Goal: Task Accomplishment & Management: Manage account settings

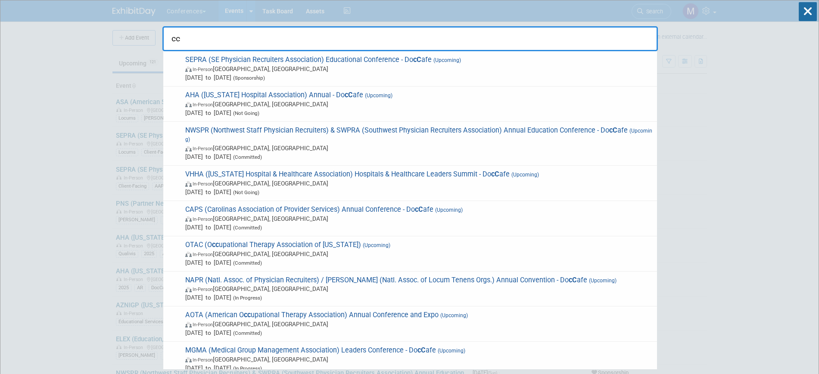
type input "c"
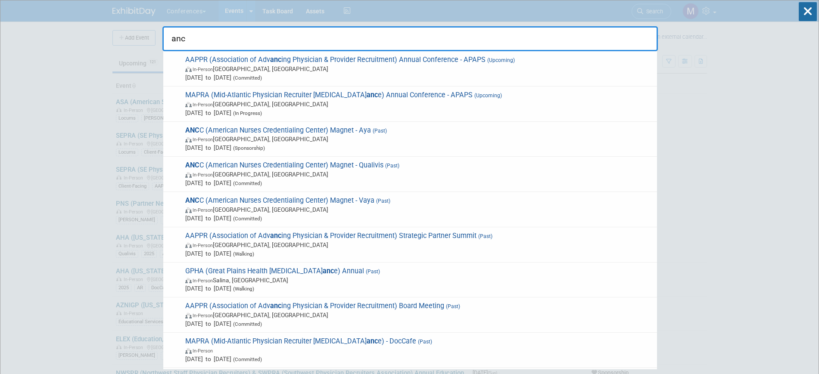
type input "ancc"
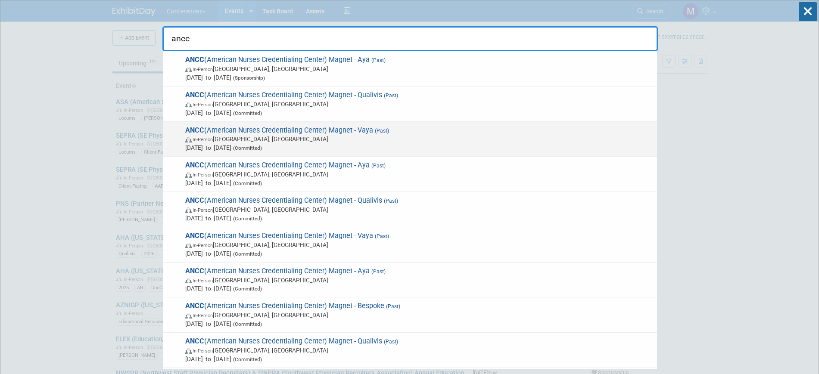
click at [389, 130] on span "(Past)" at bounding box center [381, 131] width 16 height 6
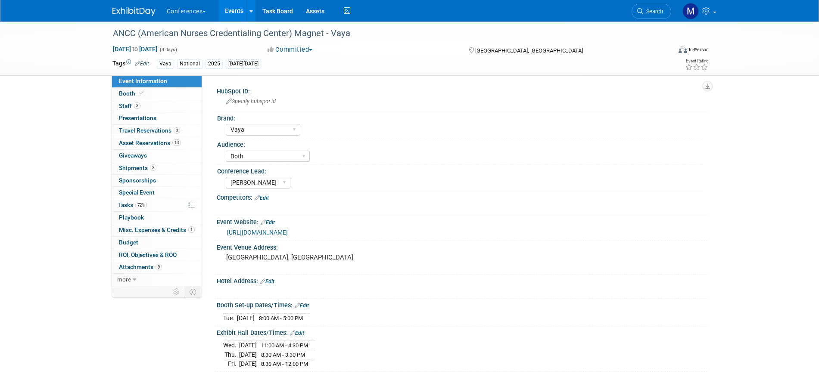
select select "Vaya"
select select "Both"
select select "[PERSON_NAME]"
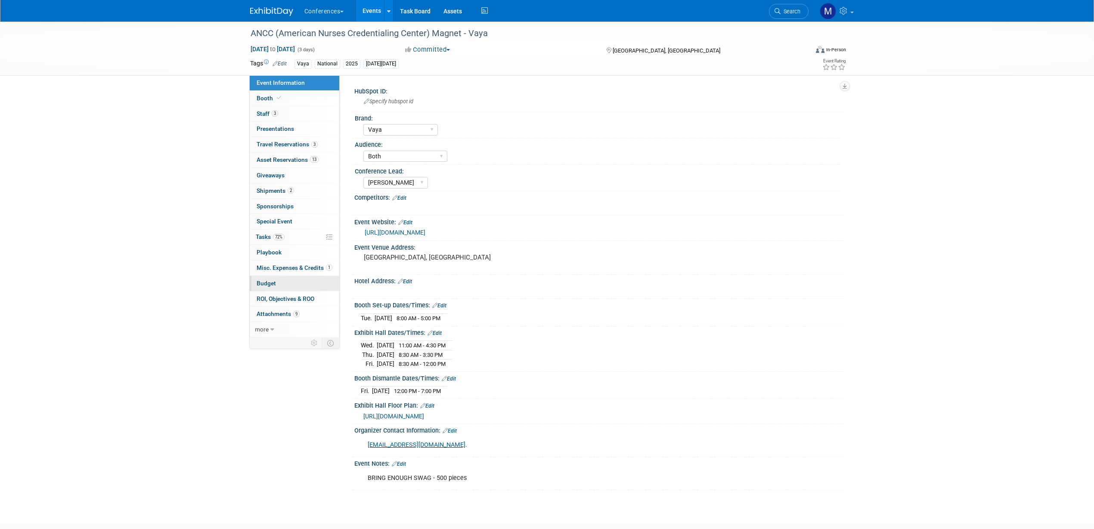
drag, startPoint x: 289, startPoint y: 276, endPoint x: 297, endPoint y: 276, distance: 7.3
click at [289, 276] on link "Budget" at bounding box center [295, 283] width 90 height 15
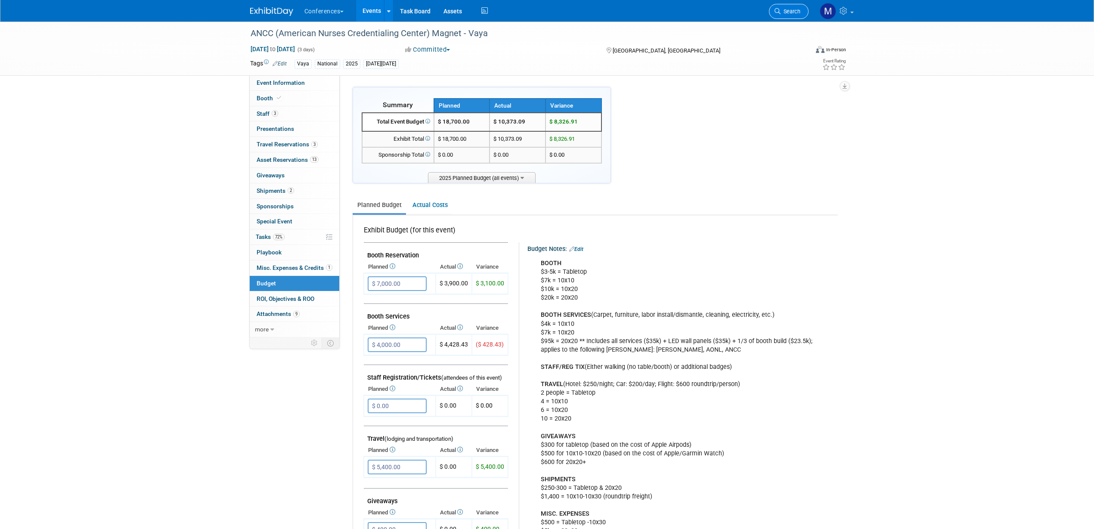
click at [794, 13] on span "Search" at bounding box center [791, 11] width 20 height 6
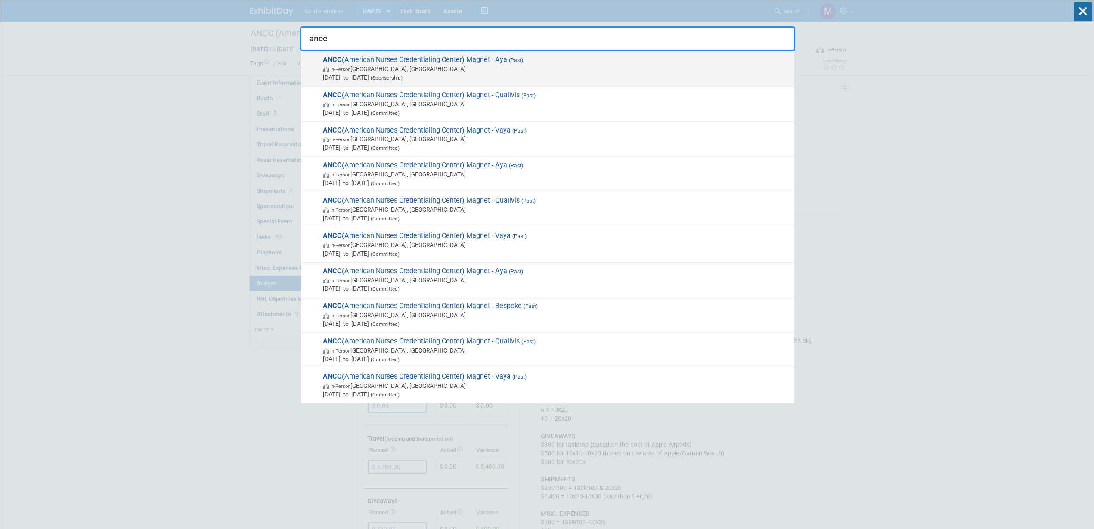
type input "ancc"
click at [485, 70] on span "In-Person Atlanta, GA" at bounding box center [556, 69] width 467 height 9
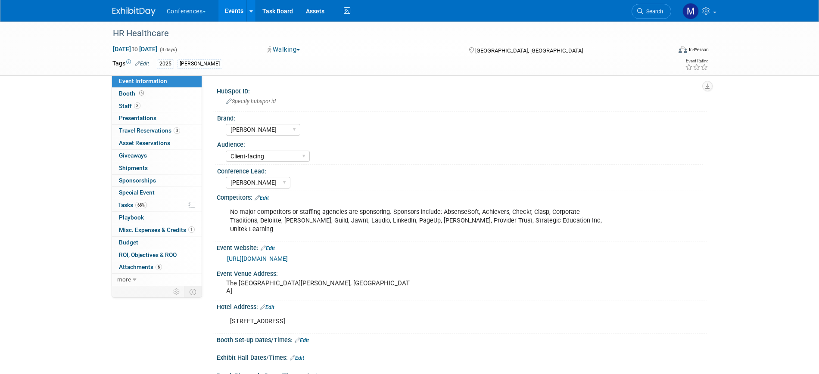
select select "[PERSON_NAME]"
select select "Client-facing"
select select "[PERSON_NAME]"
click at [75, 48] on div "HR Healthcare Oct 5, 2025 to Oct 7, 2025 (3 days) Oct 5, 2025 to Oct 7, 2025 Wa…" at bounding box center [409, 49] width 819 height 54
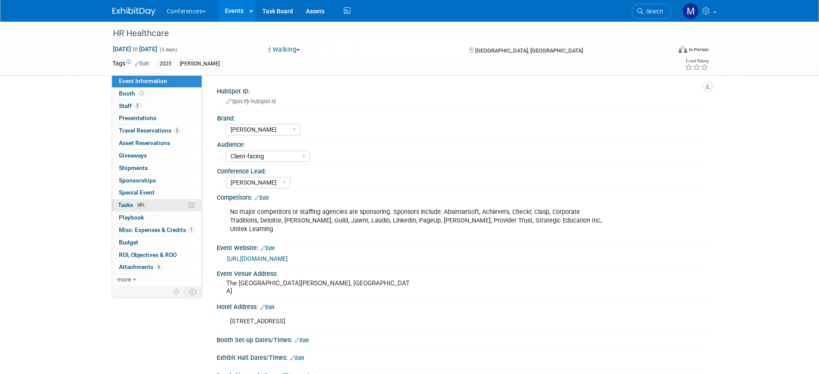
click at [150, 207] on link "68% Tasks 68%" at bounding box center [157, 205] width 90 height 12
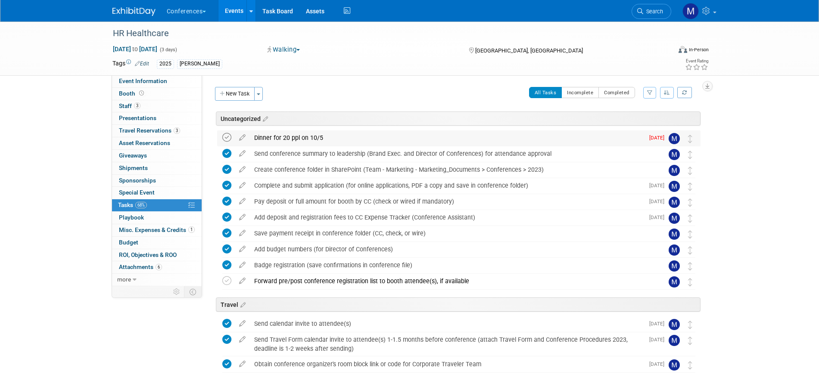
click at [228, 137] on icon at bounding box center [226, 137] width 9 height 9
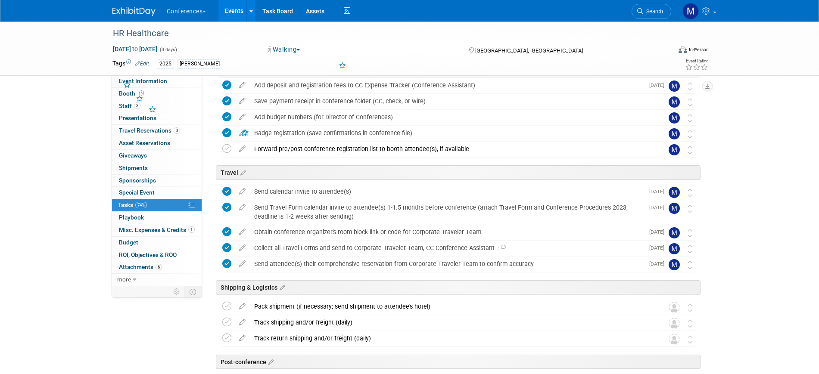
scroll to position [200, 0]
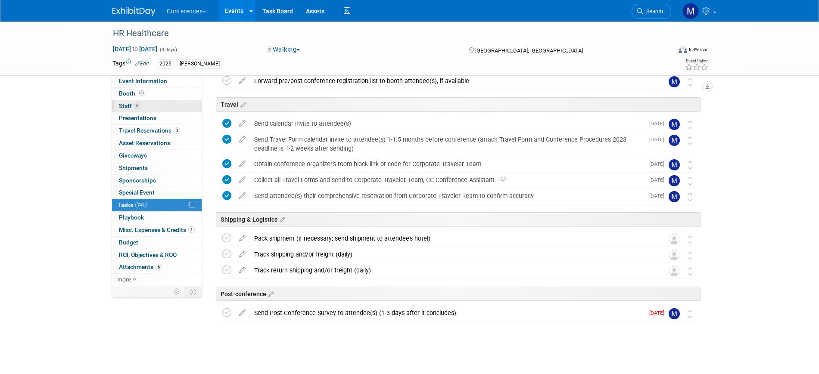
click at [140, 107] on span "3" at bounding box center [137, 106] width 6 height 6
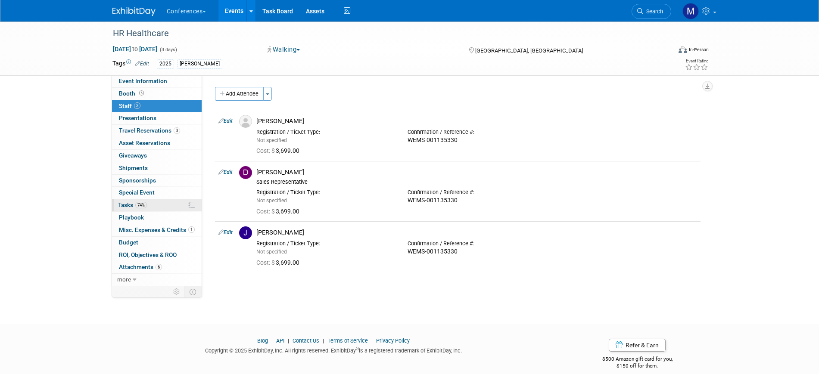
click at [147, 206] on link "74% Tasks 74%" at bounding box center [157, 205] width 90 height 12
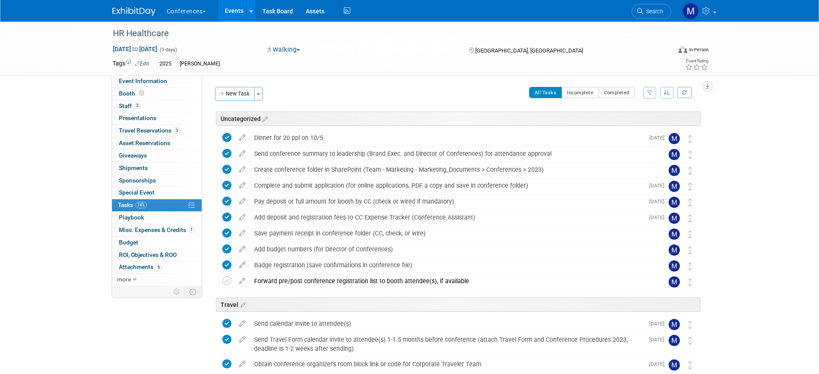
scroll to position [200, 0]
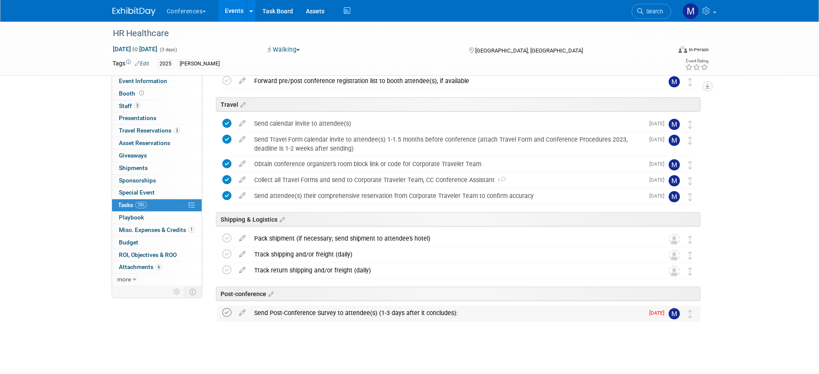
click at [223, 315] on icon at bounding box center [226, 312] width 9 height 9
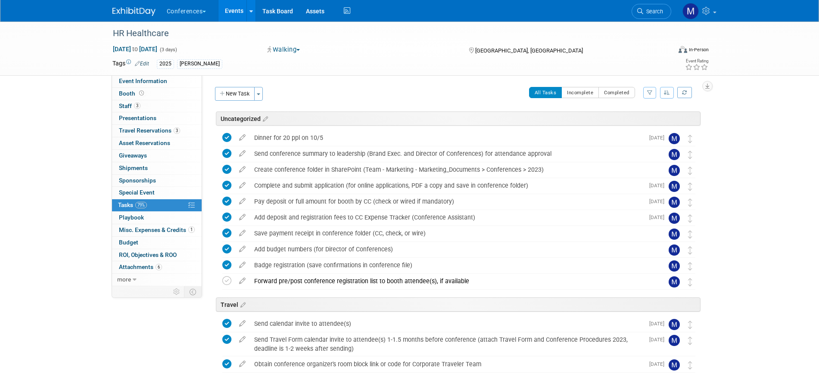
click at [55, 152] on div "HR Healthcare Oct 5, 2025 to Oct 7, 2025 (3 days) Oct 5, 2025 to Oct 7, 2025 Wa…" at bounding box center [409, 298] width 819 height 553
click at [50, 120] on div "HR Healthcare Oct 5, 2025 to Oct 7, 2025 (3 days) Oct 5, 2025 to Oct 7, 2025 Wa…" at bounding box center [409, 298] width 819 height 553
click at [159, 78] on span "Event Information" at bounding box center [143, 81] width 48 height 7
select select "[PERSON_NAME]"
select select "Client-facing"
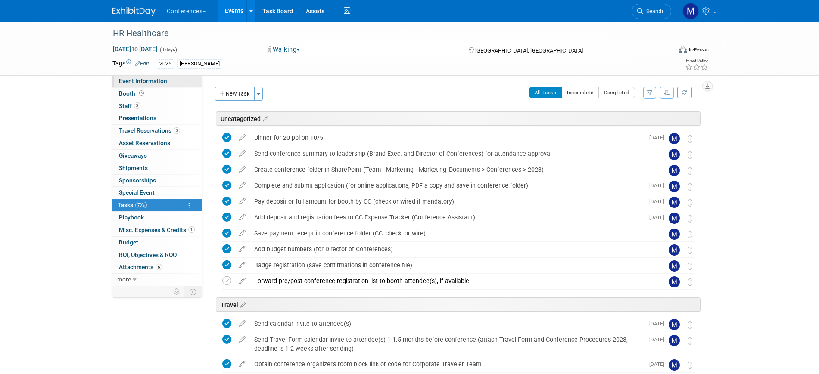
select select "Marygrace"
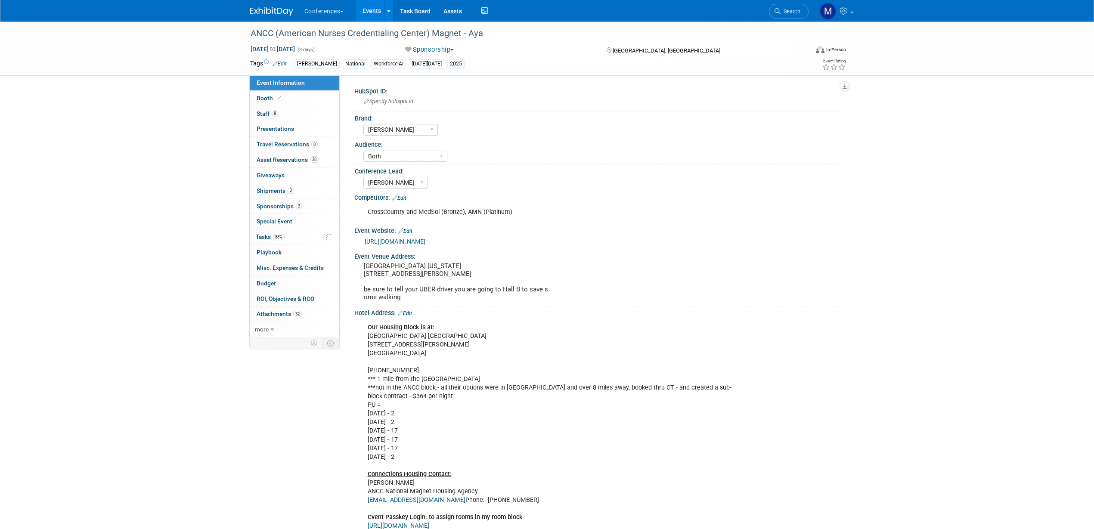
select select "[PERSON_NAME]"
select select "Both"
select select "[PERSON_NAME]"
drag, startPoint x: 289, startPoint y: 115, endPoint x: 380, endPoint y: 126, distance: 91.1
click at [290, 115] on link "8 Staff 8" at bounding box center [295, 113] width 90 height 15
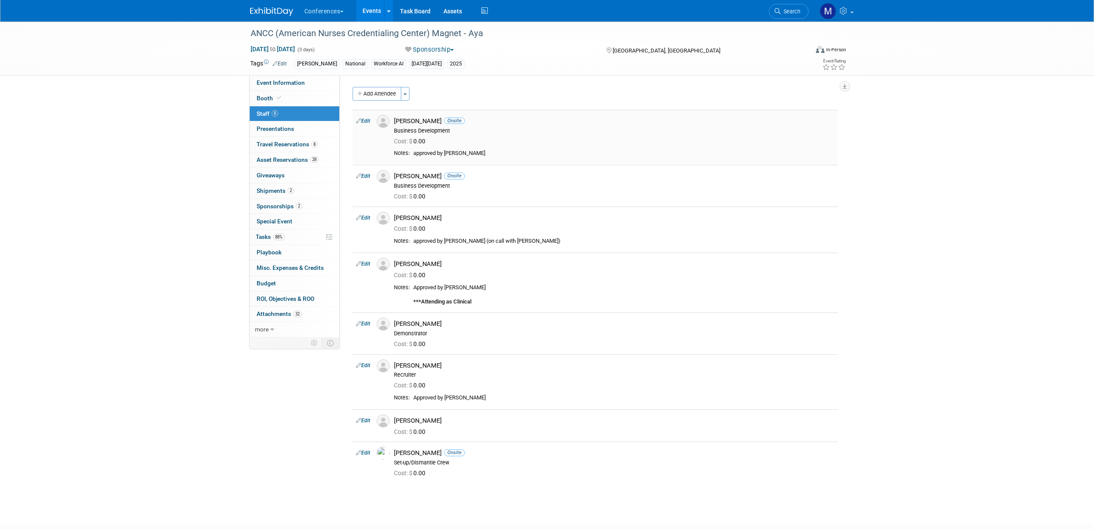
drag, startPoint x: 395, startPoint y: 122, endPoint x: 430, endPoint y: 121, distance: 35.8
click at [430, 121] on div "Adair Hoenig Onsite Business Development" at bounding box center [615, 124] width 454 height 19
copy div "[PERSON_NAME]"
drag, startPoint x: 395, startPoint y: 174, endPoint x: 430, endPoint y: 178, distance: 35.9
click at [430, 178] on div "Darcy Suarez Onsite" at bounding box center [614, 176] width 441 height 8
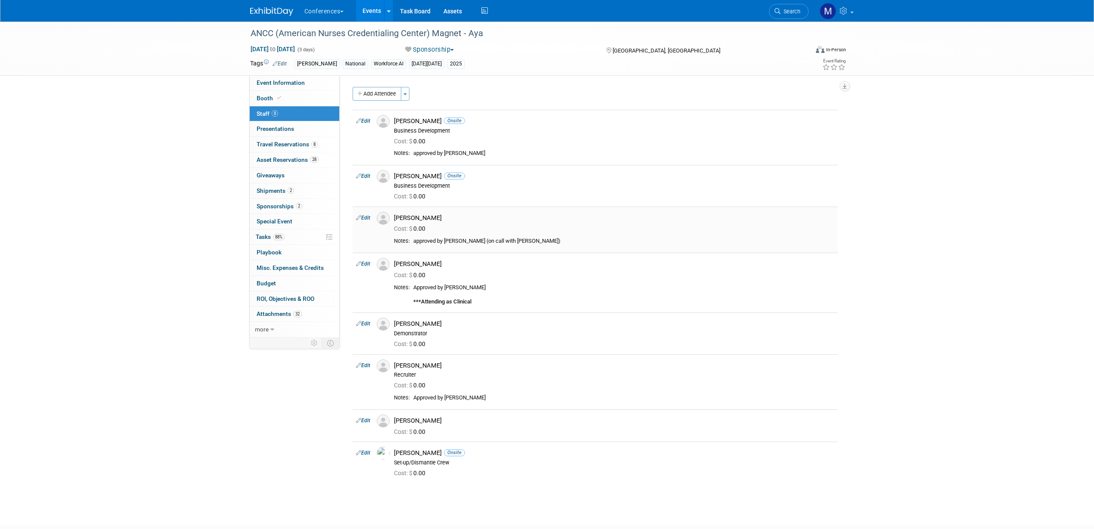
copy div "Darcy Suarez"
drag, startPoint x: 395, startPoint y: 217, endPoint x: 445, endPoint y: 217, distance: 50.8
click at [445, 217] on div "Hunter Hawley" at bounding box center [614, 218] width 441 height 8
copy div "Hunter Hawley"
drag, startPoint x: 396, startPoint y: 265, endPoint x: 453, endPoint y: 265, distance: 57.3
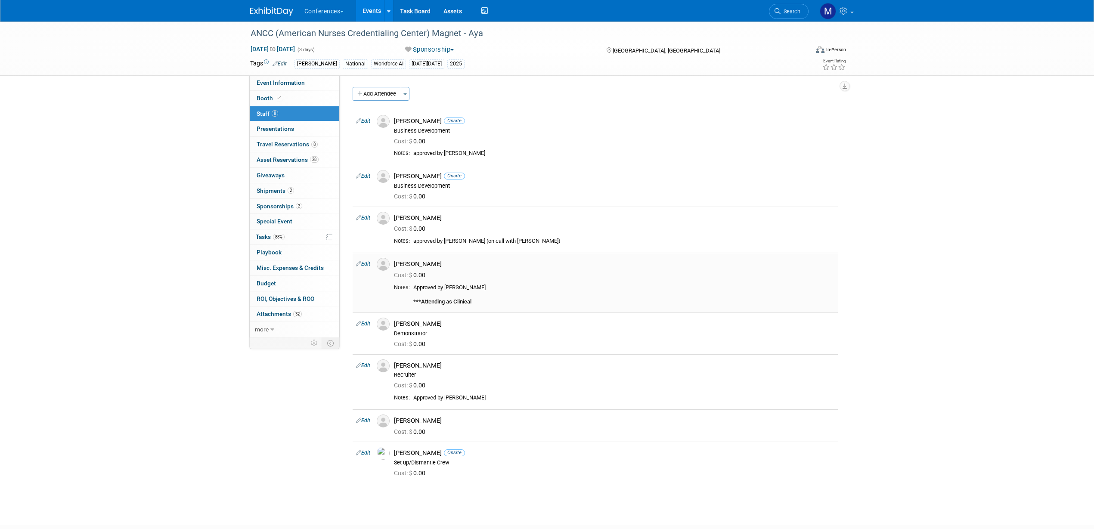
click at [453, 265] on div "[PERSON_NAME]" at bounding box center [614, 264] width 441 height 8
copy div "[PERSON_NAME]"
drag, startPoint x: 395, startPoint y: 325, endPoint x: 440, endPoint y: 324, distance: 45.7
click at [440, 324] on div "[PERSON_NAME]" at bounding box center [614, 324] width 441 height 8
copy div "Joseph Carlino"
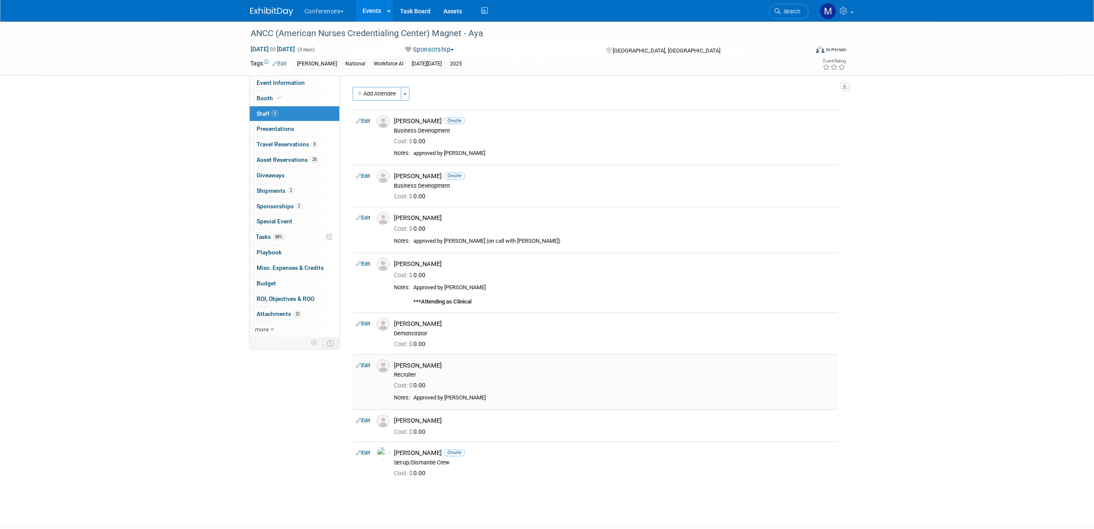
drag, startPoint x: 401, startPoint y: 366, endPoint x: 444, endPoint y: 364, distance: 43.1
click at [444, 364] on div "Kamal Kozrosh" at bounding box center [614, 366] width 441 height 8
copy div "Kamal Kozrosh"
drag, startPoint x: 395, startPoint y: 419, endPoint x: 448, endPoint y: 419, distance: 52.6
click at [448, 419] on div "[PERSON_NAME]" at bounding box center [614, 421] width 441 height 8
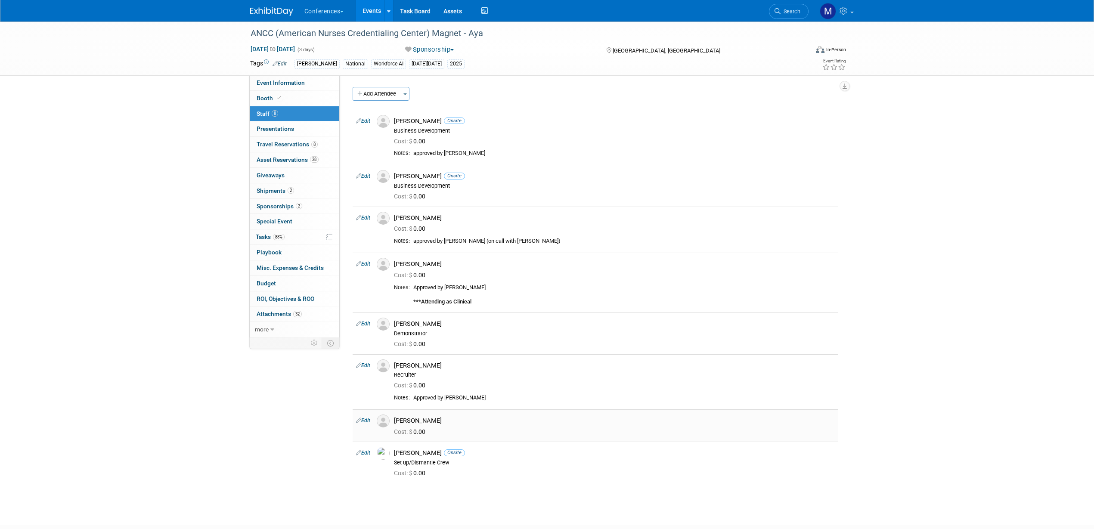
copy div "[PERSON_NAME]"
drag, startPoint x: 396, startPoint y: 453, endPoint x: 447, endPoint y: 451, distance: 51.3
click at [447, 451] on div "Stephanie Donley Onsite" at bounding box center [614, 453] width 441 height 8
copy div "[PERSON_NAME]"
click at [305, 101] on link "Booth" at bounding box center [295, 98] width 90 height 15
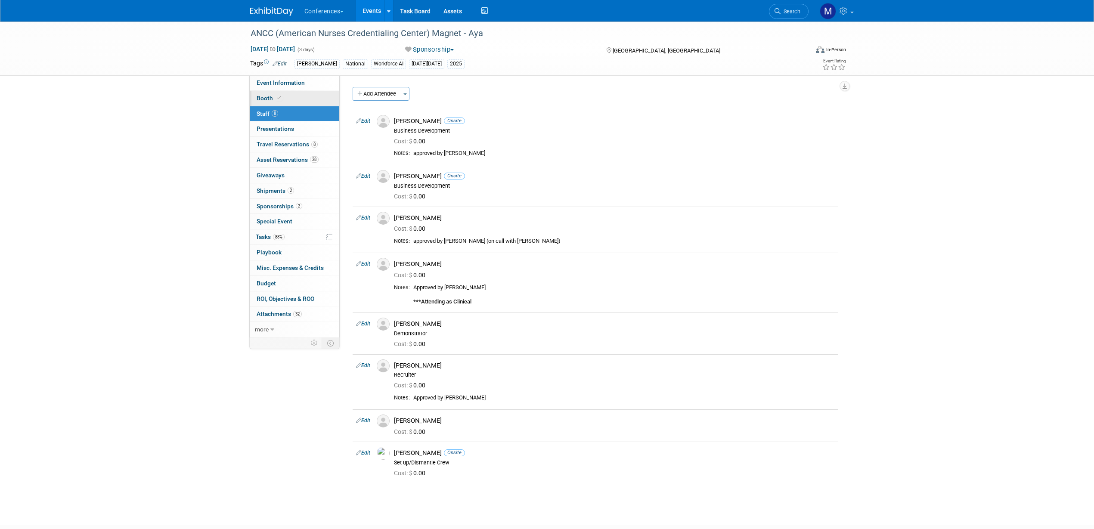
select select "20'x30'"
select select "Yes"
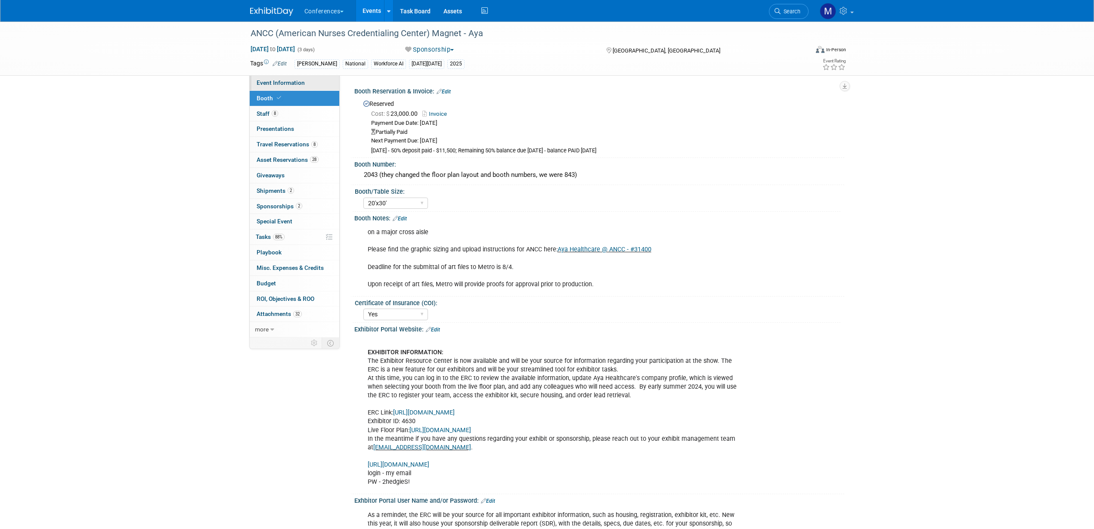
click at [301, 87] on link "Event Information" at bounding box center [295, 82] width 90 height 15
select select "[PERSON_NAME]"
select select "Both"
select select "[PERSON_NAME]"
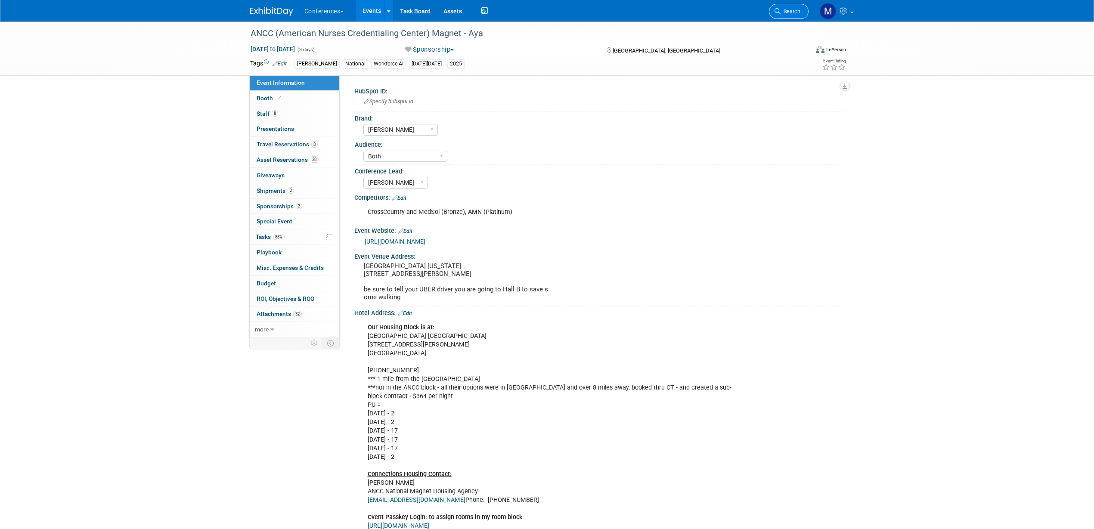
click at [793, 13] on span "Search" at bounding box center [791, 11] width 20 height 6
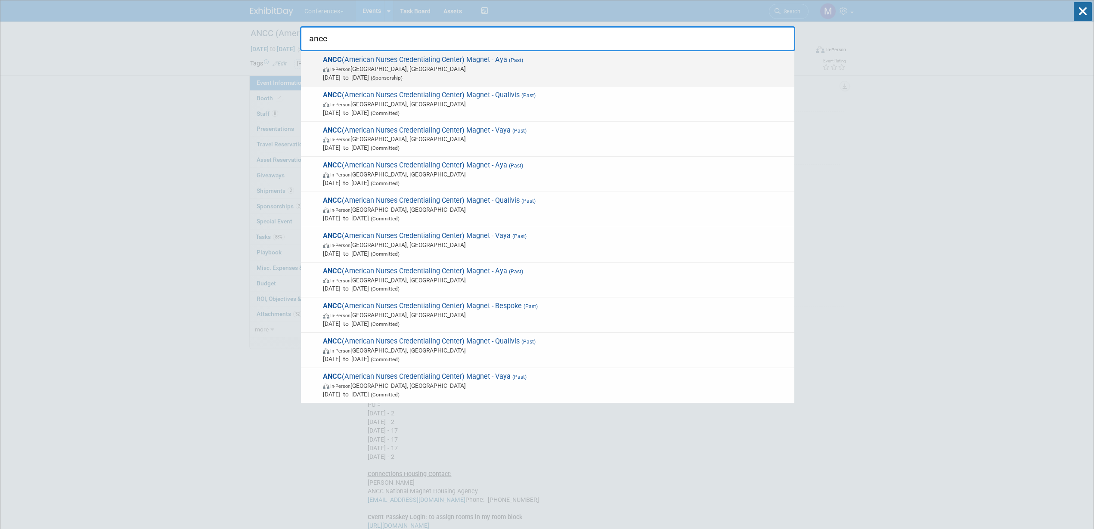
type input "ancc"
click at [513, 72] on span "In-Person Atlanta, GA" at bounding box center [556, 69] width 467 height 9
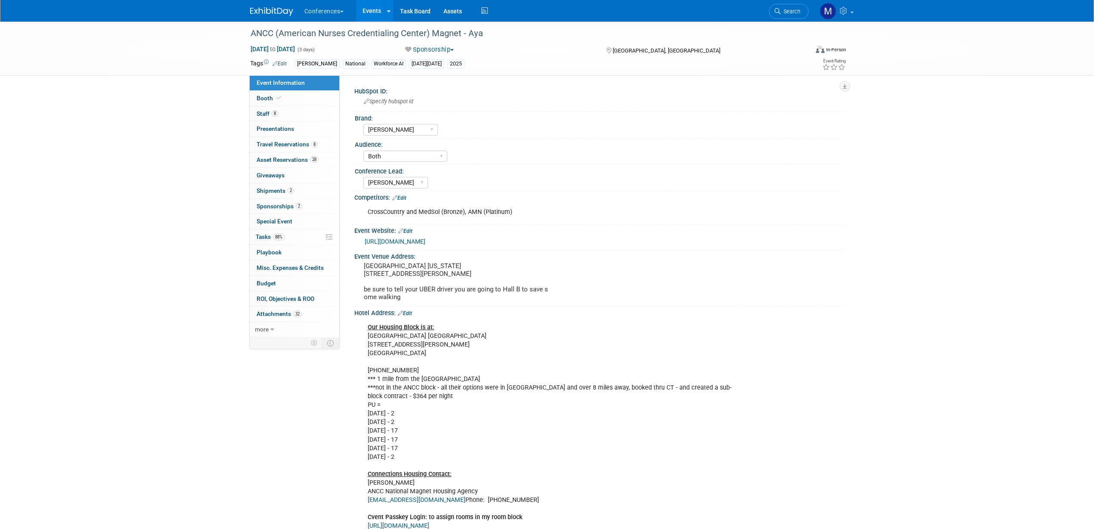
select select "[PERSON_NAME]"
select select "Both"
select select "[PERSON_NAME]"
click at [280, 205] on span "Sponsorships 2" at bounding box center [280, 206] width 46 height 7
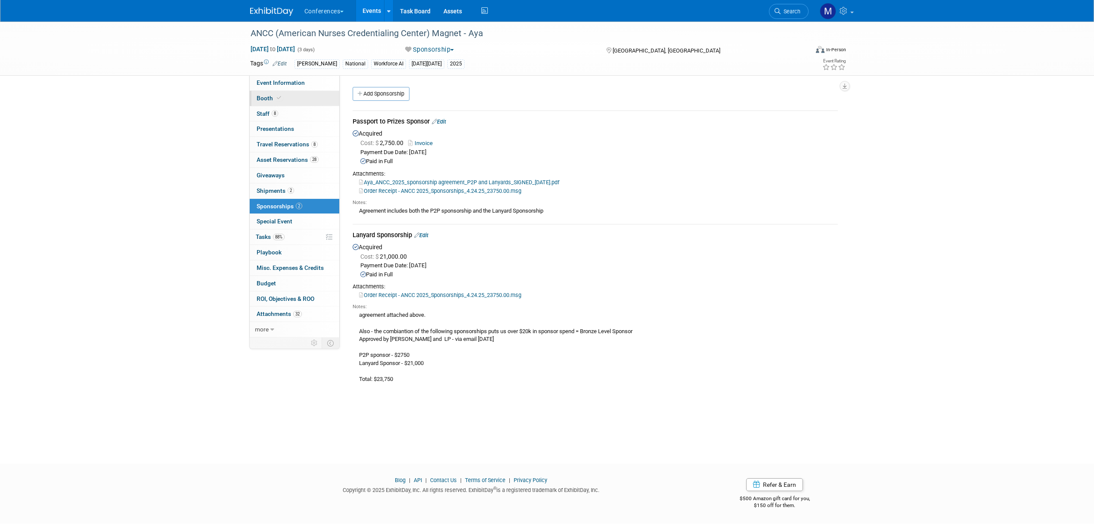
click at [285, 100] on link "Booth" at bounding box center [295, 98] width 90 height 15
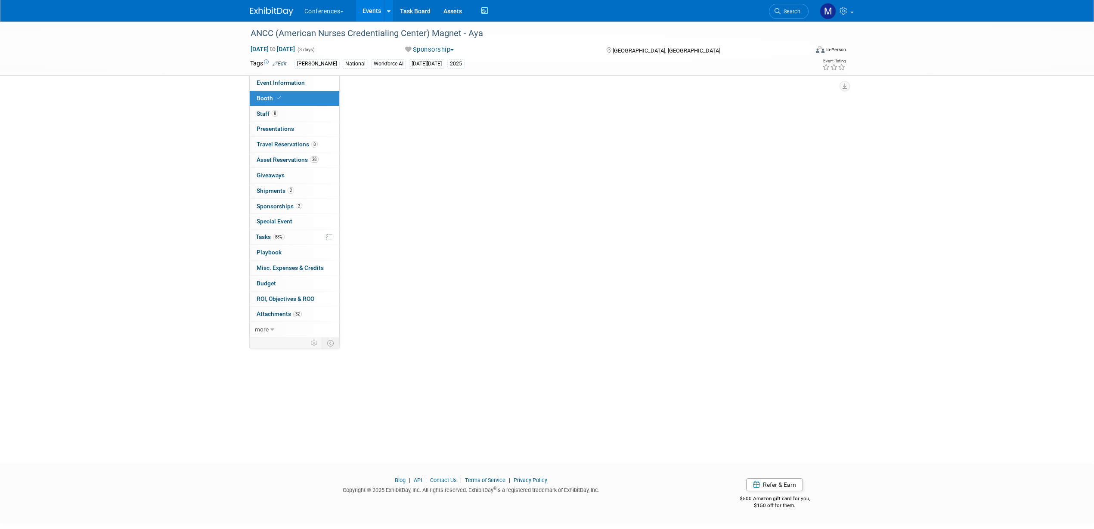
select select "20'x30'"
select select "Yes"
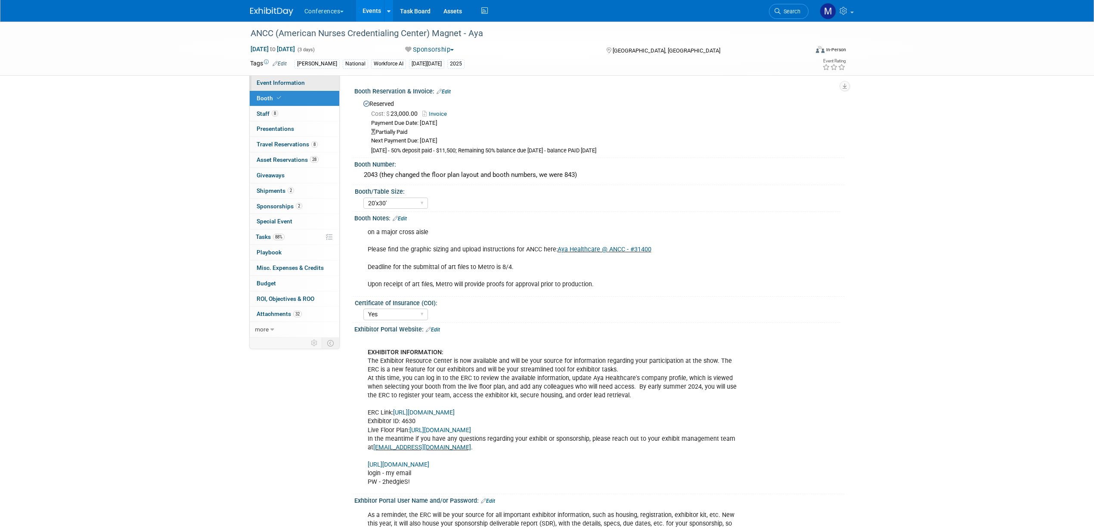
click at [285, 84] on span "Event Information" at bounding box center [281, 82] width 48 height 7
select select "[PERSON_NAME]"
select select "Both"
select select "[PERSON_NAME]"
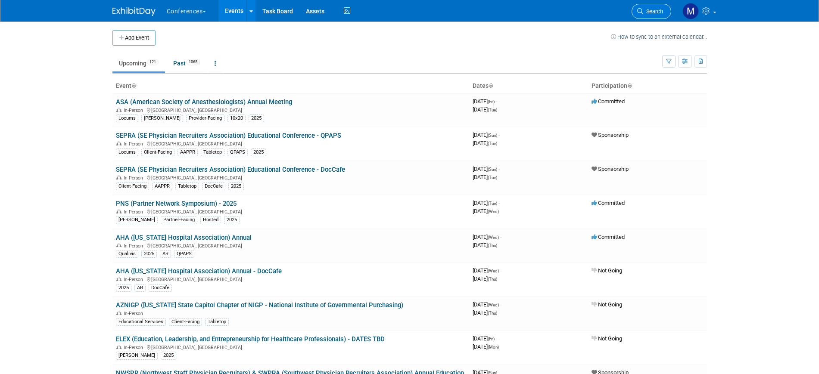
click at [652, 13] on span "Search" at bounding box center [653, 11] width 20 height 6
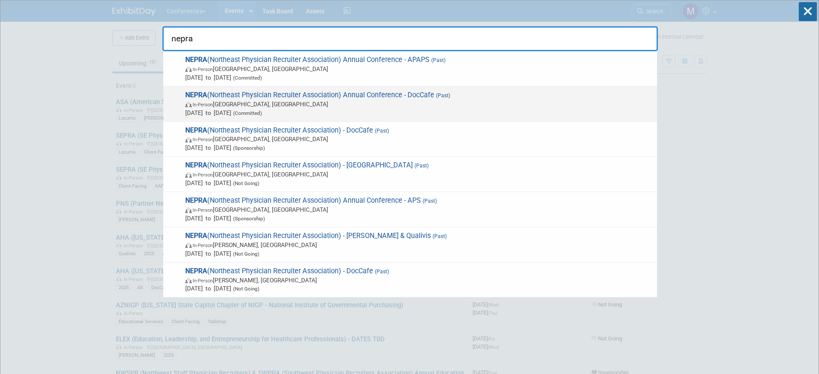
type input "nepra"
click at [403, 95] on span "NEPRA (Northeast Physician Recruiter Association) Annual Conference - DocCafe (…" at bounding box center [418, 104] width 470 height 26
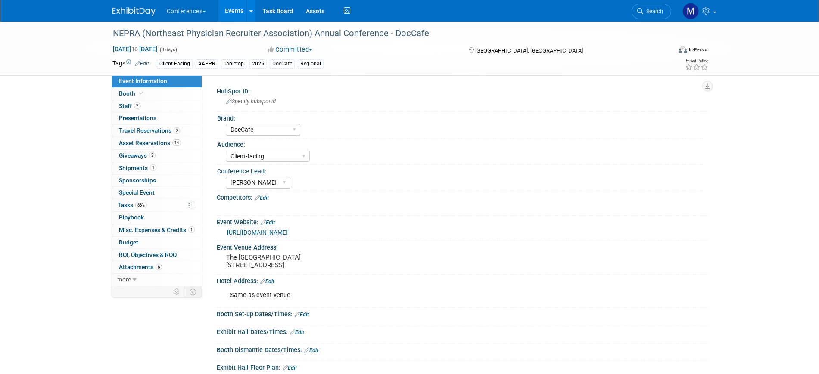
select select "DocCafe"
select select "Client-facing"
select select "[PERSON_NAME]"
click at [154, 207] on link "88% Tasks 88%" at bounding box center [157, 205] width 90 height 12
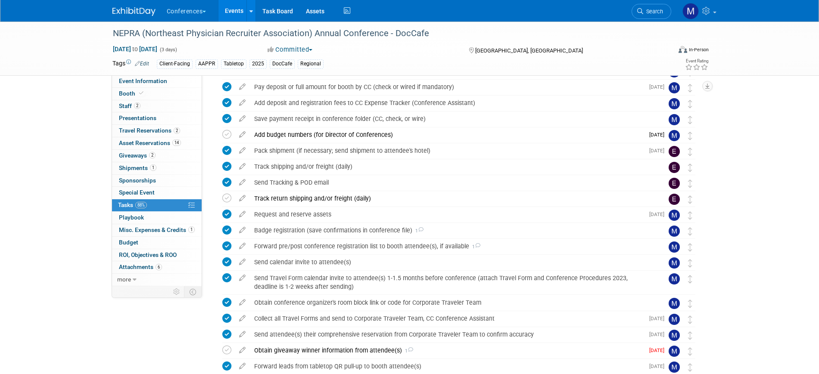
scroll to position [197, 0]
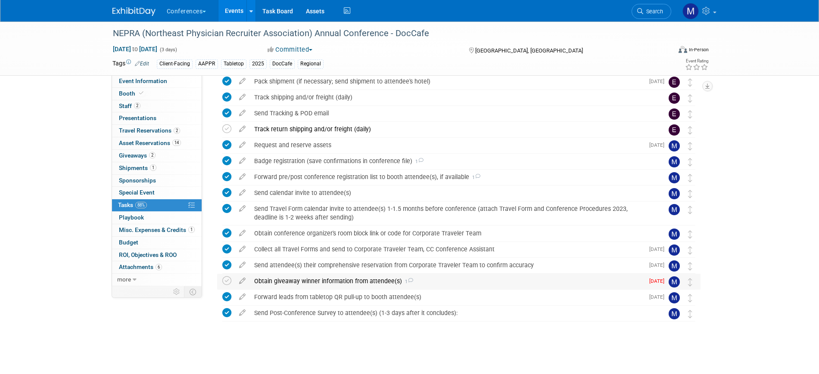
click at [341, 277] on div "Obtain giveaway winner information from attendee(s) 1" at bounding box center [447, 281] width 394 height 15
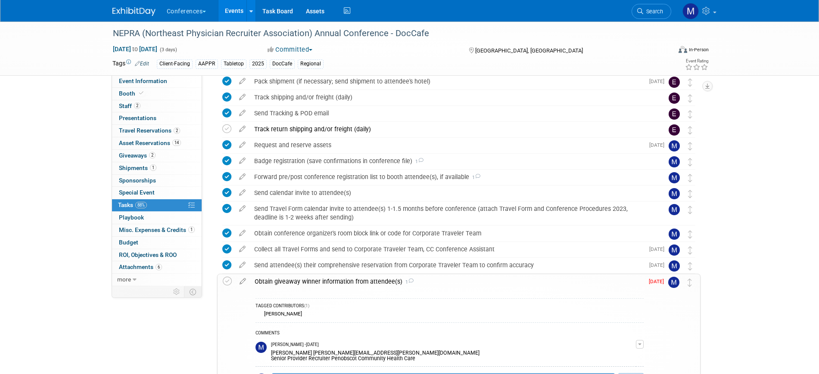
click at [341, 277] on div "Obtain giveaway winner information from attendee(s) 1" at bounding box center [446, 281] width 393 height 15
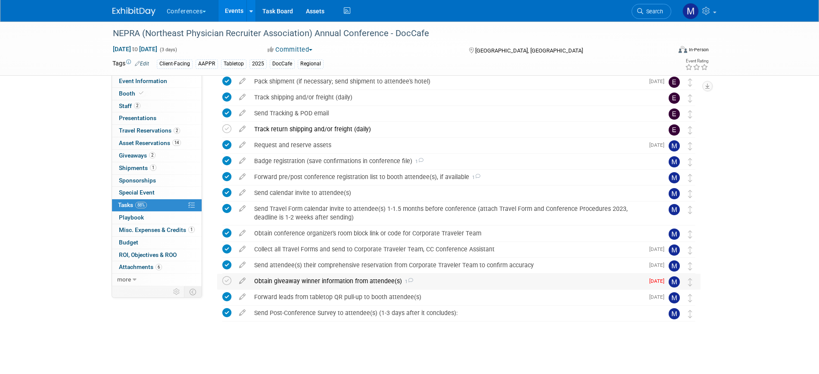
click at [341, 277] on div "Obtain giveaway winner information from attendee(s) 1" at bounding box center [447, 281] width 394 height 15
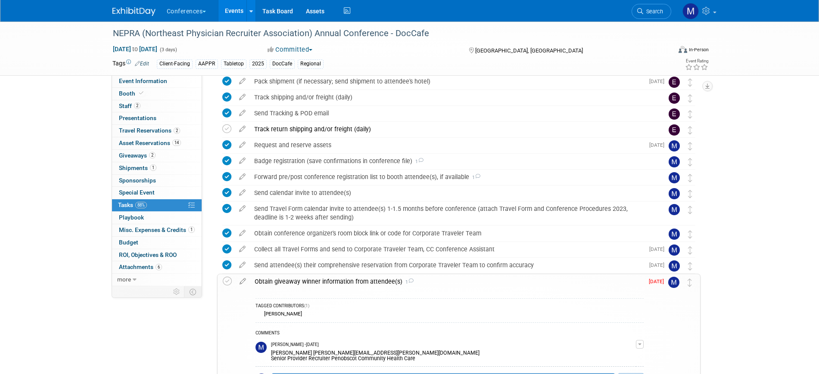
click at [341, 277] on div "Obtain giveaway winner information from attendee(s) 1" at bounding box center [446, 281] width 393 height 15
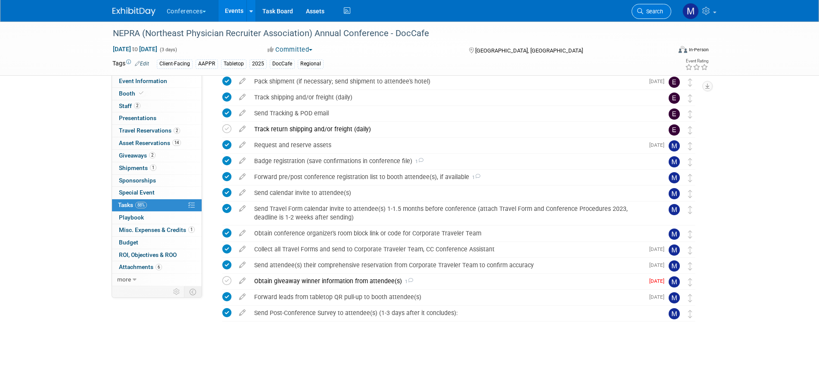
click at [656, 6] on link "Search" at bounding box center [651, 11] width 40 height 15
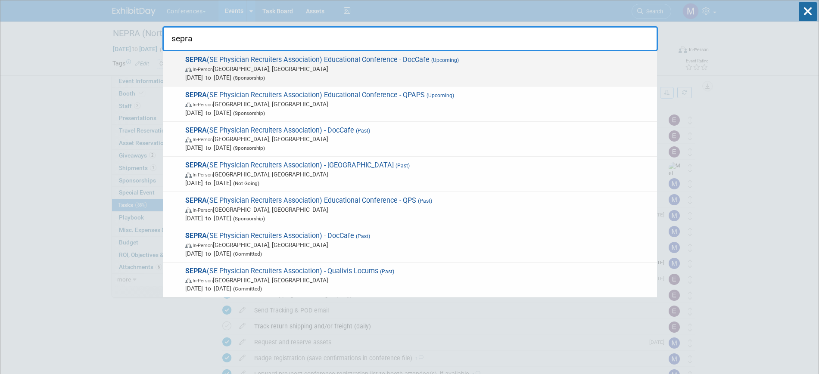
type input "sepra"
click at [436, 70] on span "In-Person FL, United States" at bounding box center [418, 69] width 467 height 9
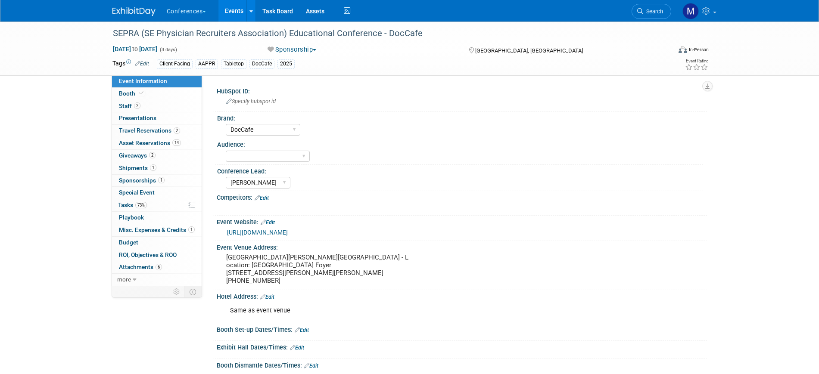
select select "DocCafe"
select select "[PERSON_NAME]"
click at [121, 206] on span "Tasks 73%" at bounding box center [132, 205] width 29 height 7
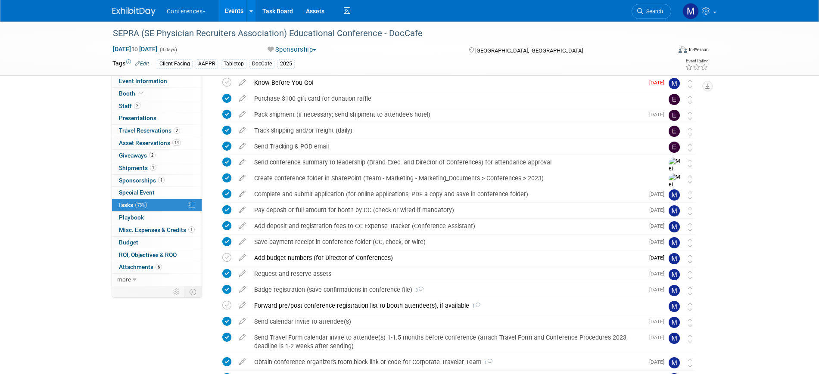
scroll to position [213, 0]
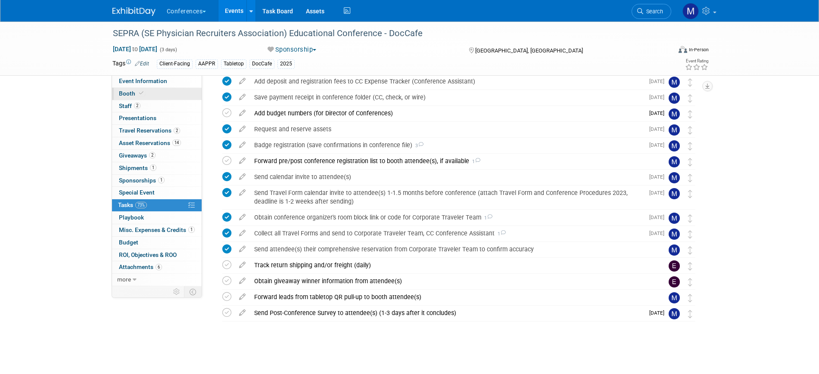
click at [152, 99] on link "Booth" at bounding box center [157, 94] width 90 height 12
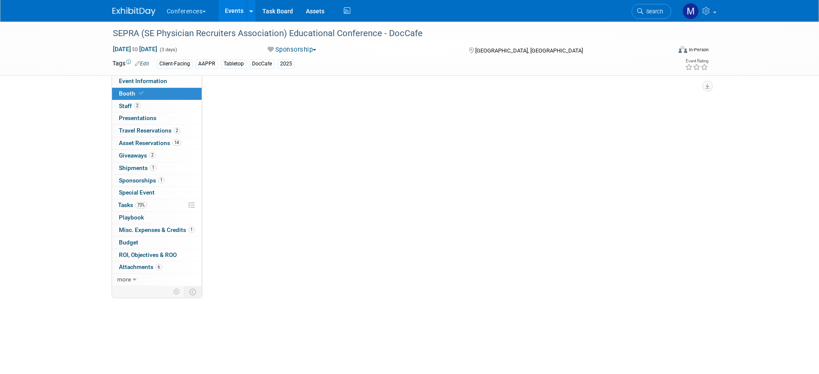
scroll to position [0, 0]
select select "6' tabletop"
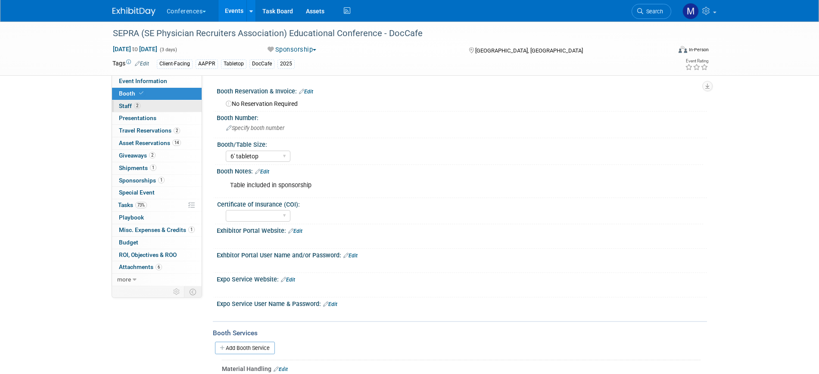
click at [153, 107] on link "2 Staff 2" at bounding box center [157, 106] width 90 height 12
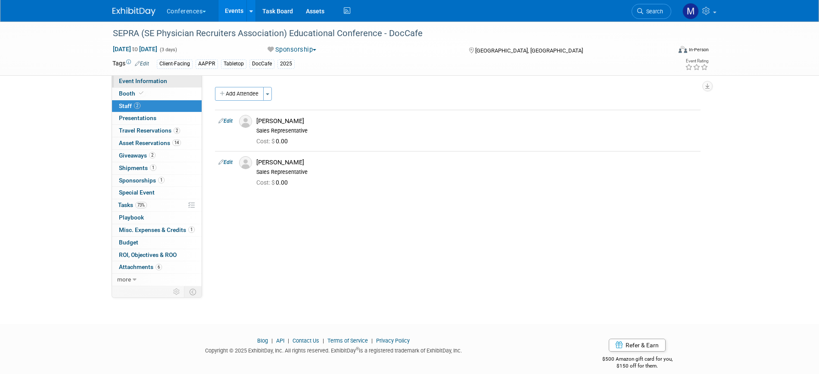
click at [169, 78] on link "Event Information" at bounding box center [157, 81] width 90 height 12
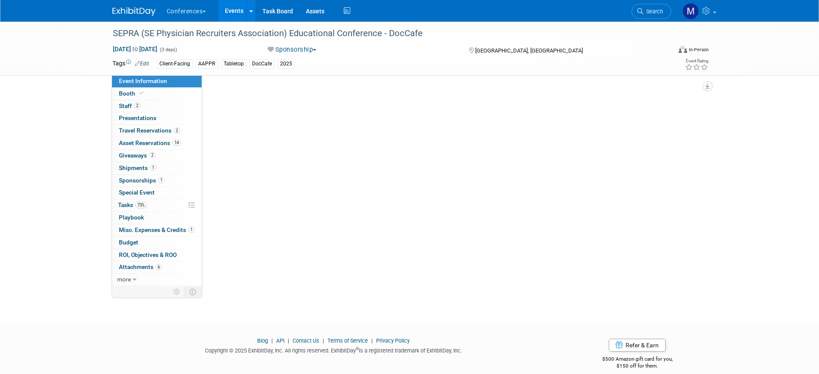
select select "DocCafe"
select select "[PERSON_NAME]"
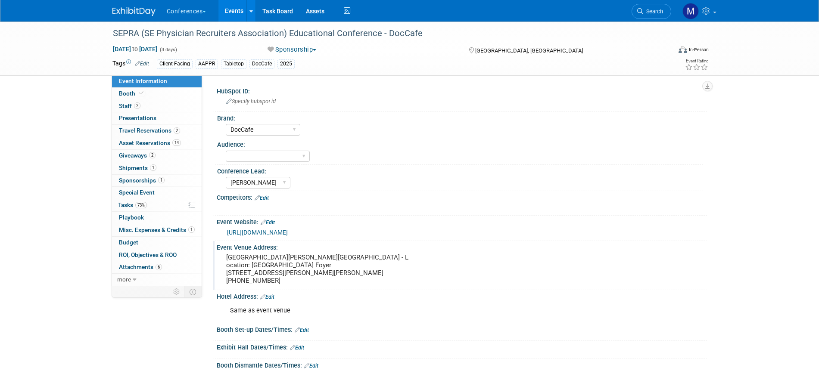
drag, startPoint x: 165, startPoint y: 204, endPoint x: 309, endPoint y: 261, distance: 154.4
click at [165, 204] on link "73% Tasks 73%" at bounding box center [157, 205] width 90 height 12
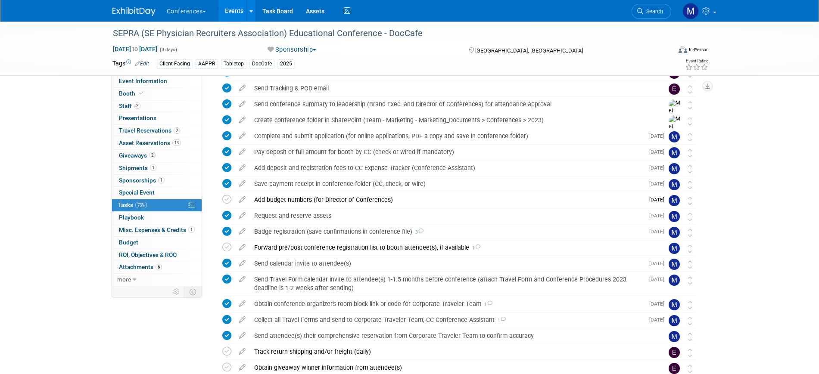
scroll to position [213, 0]
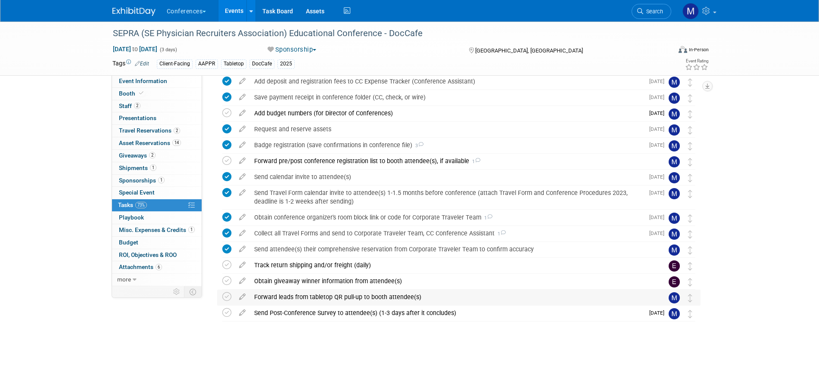
click at [295, 294] on div "Forward leads from tabletop QR pull-up to booth attendee(s)" at bounding box center [450, 297] width 401 height 15
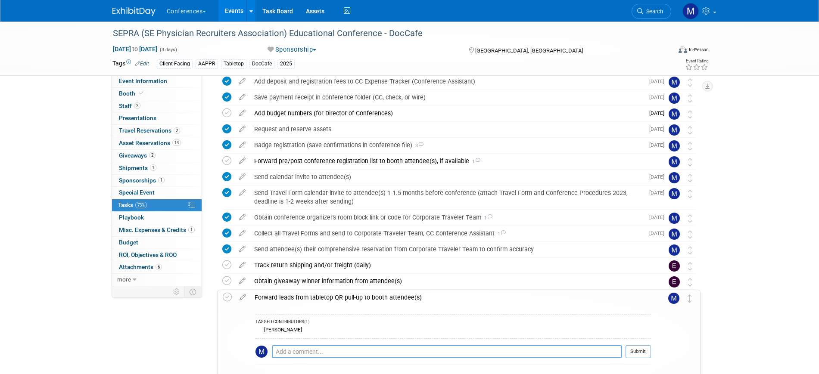
click at [292, 348] on textarea at bounding box center [447, 351] width 350 height 13
type textarea "N"
type textarea "I checked HubSpot and there were no QR scans."
click at [628, 348] on button "Submit" at bounding box center [637, 351] width 25 height 13
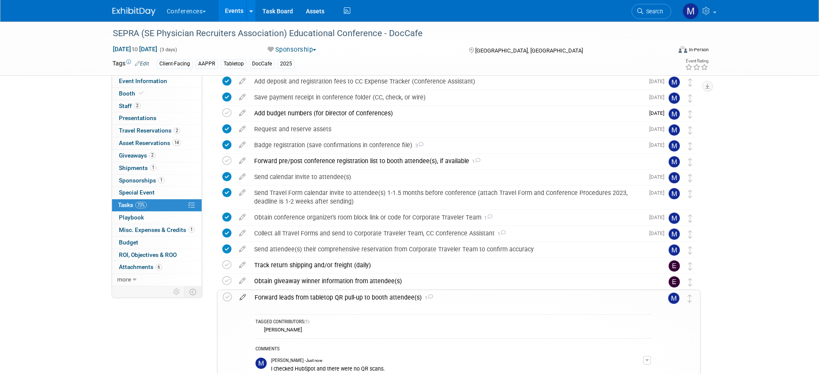
drag, startPoint x: 229, startPoint y: 297, endPoint x: 239, endPoint y: 298, distance: 10.3
click at [228, 297] on icon at bounding box center [227, 297] width 9 height 9
click at [304, 299] on div "Forward leads from tabletop QR pull-up to booth attendee(s) 1" at bounding box center [450, 297] width 401 height 15
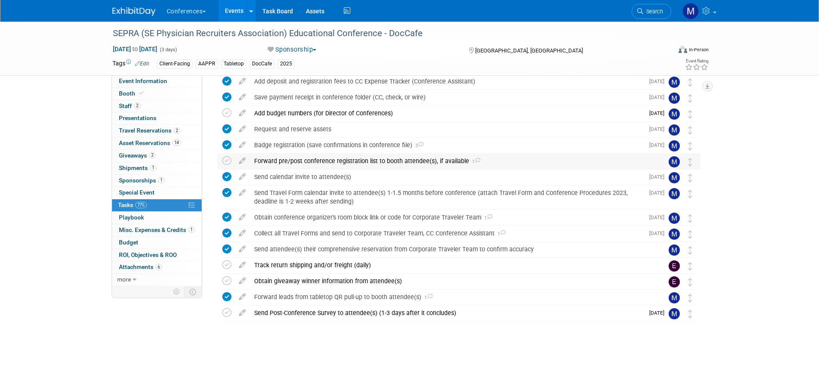
click at [441, 167] on div "Forward pre/post conference registration list to booth attendee(s), if availabl…" at bounding box center [450, 161] width 401 height 15
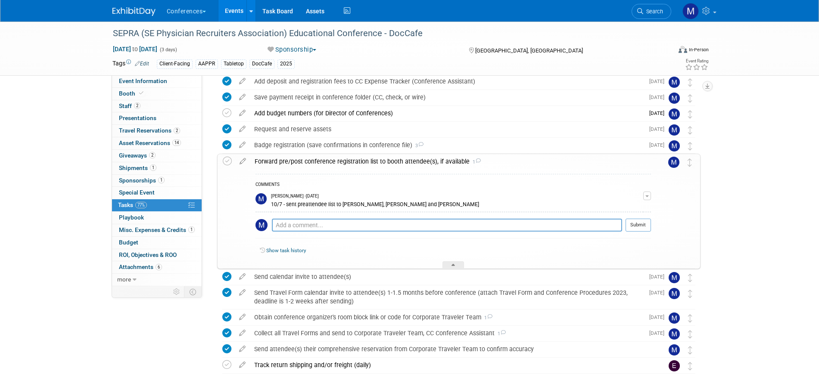
click at [441, 167] on div "Forward pre/post conference registration list to booth attendee(s), if availabl…" at bounding box center [450, 161] width 401 height 15
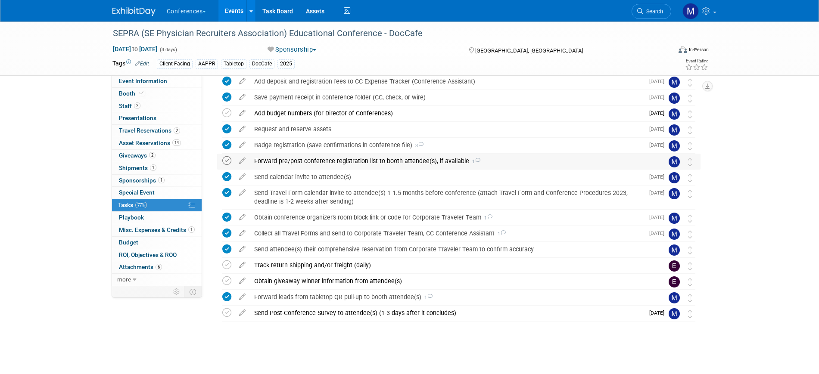
click at [230, 161] on icon at bounding box center [226, 160] width 9 height 9
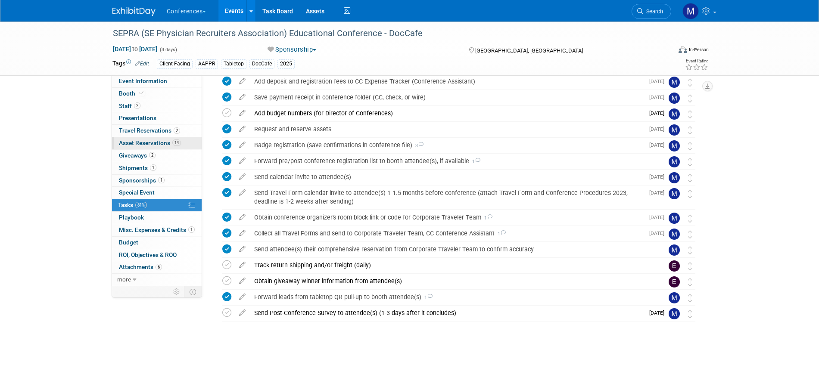
click at [164, 142] on span "Asset Reservations 14" at bounding box center [150, 143] width 62 height 7
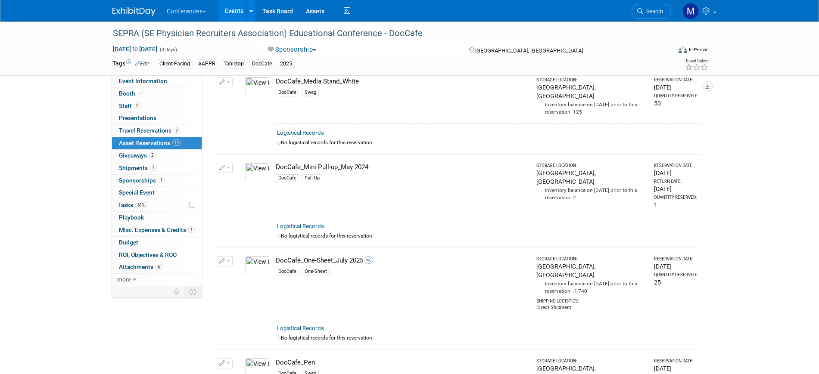
scroll to position [730, 0]
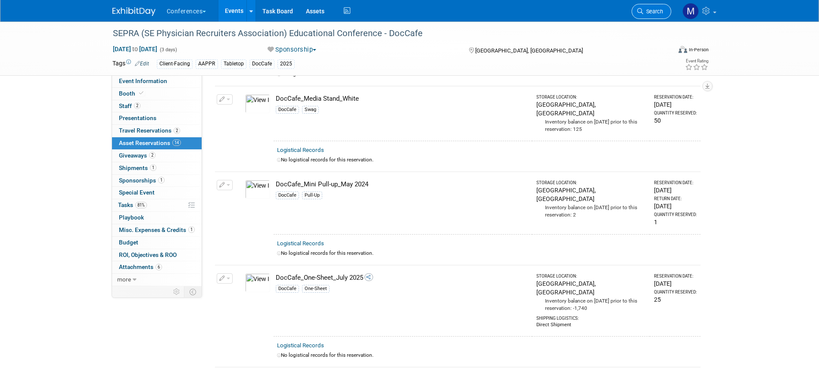
click at [661, 13] on span "Search" at bounding box center [653, 11] width 20 height 6
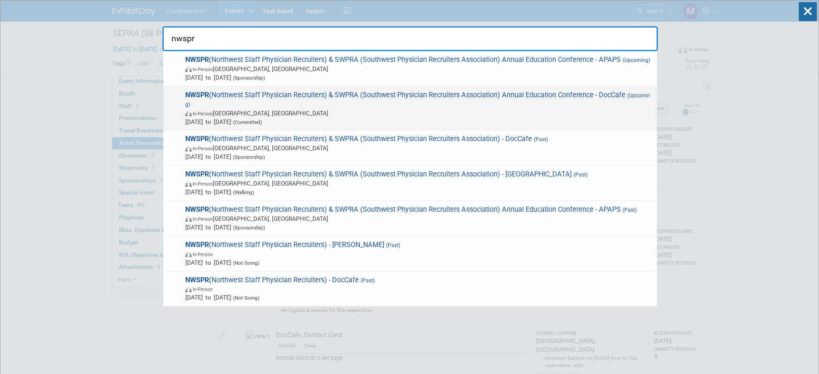
type input "nwspr"
click at [247, 113] on span "In-Person Sacramento, CA" at bounding box center [418, 113] width 467 height 9
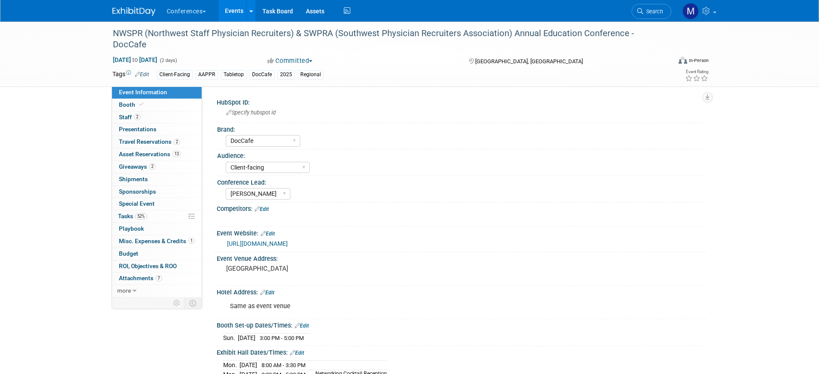
select select "DocCafe"
select select "Client-facing"
select select "[PERSON_NAME]"
click at [153, 218] on link "52% Tasks 52%" at bounding box center [157, 217] width 90 height 12
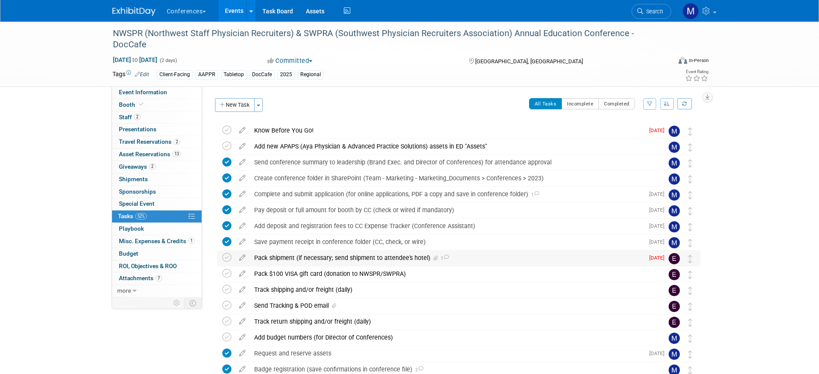
click at [552, 251] on div "Pack shipment (if necessary; send shipment to attendee's hotel) 1" at bounding box center [447, 258] width 394 height 15
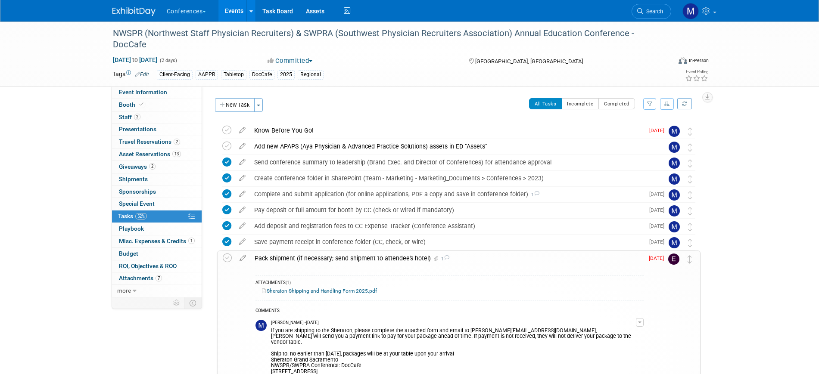
click at [552, 251] on div "Pack shipment (if necessary; send shipment to attendee's hotel) 1" at bounding box center [446, 258] width 393 height 15
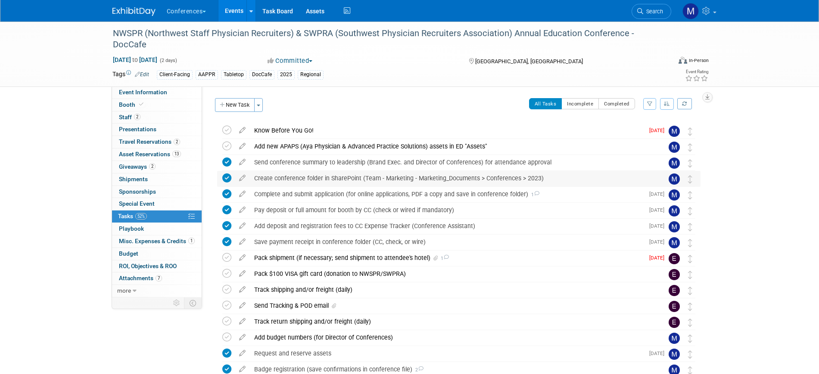
drag, startPoint x: 168, startPoint y: 153, endPoint x: 335, endPoint y: 183, distance: 170.2
click at [168, 153] on span "Asset Reservations 13" at bounding box center [150, 154] width 62 height 7
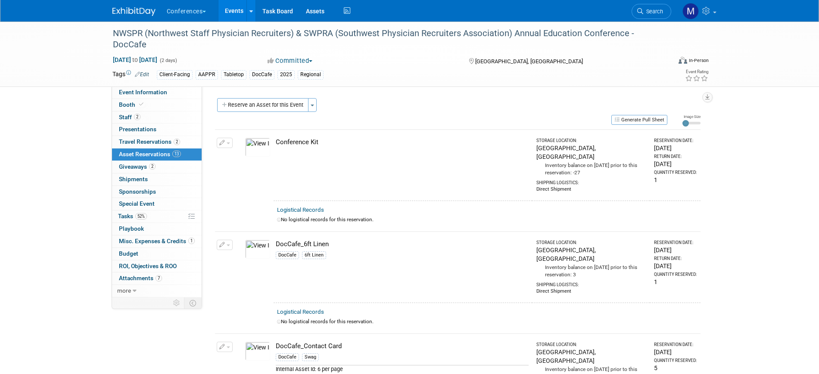
click at [658, 13] on span "Search" at bounding box center [653, 11] width 20 height 6
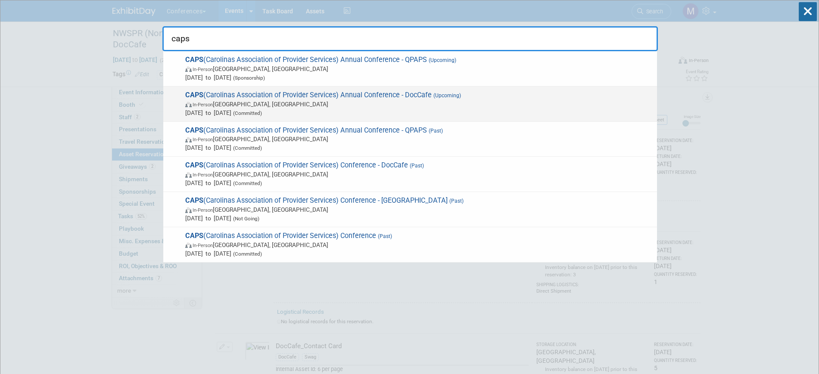
type input "caps"
click at [401, 100] on span "In-Person Wrightsville Beach, NC" at bounding box center [418, 104] width 467 height 9
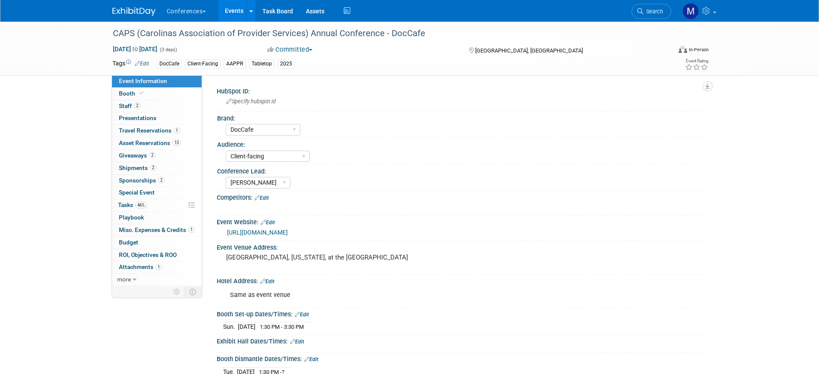
select select "DocCafe"
select select "Client-facing"
select select "Marygrace"
click at [145, 208] on span "46%" at bounding box center [141, 205] width 12 height 6
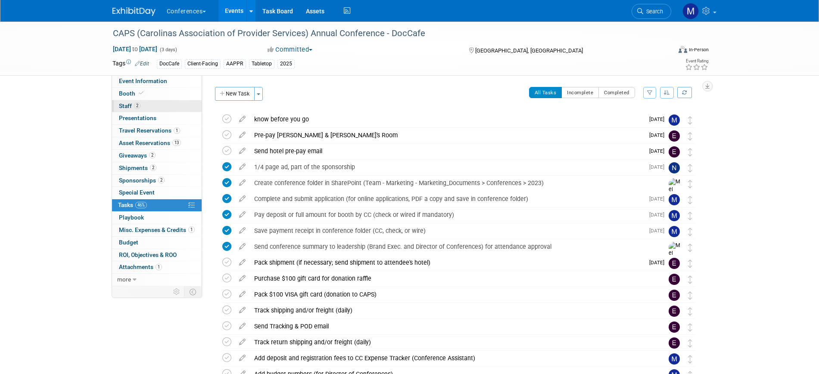
click at [167, 105] on link "2 Staff 2" at bounding box center [157, 106] width 90 height 12
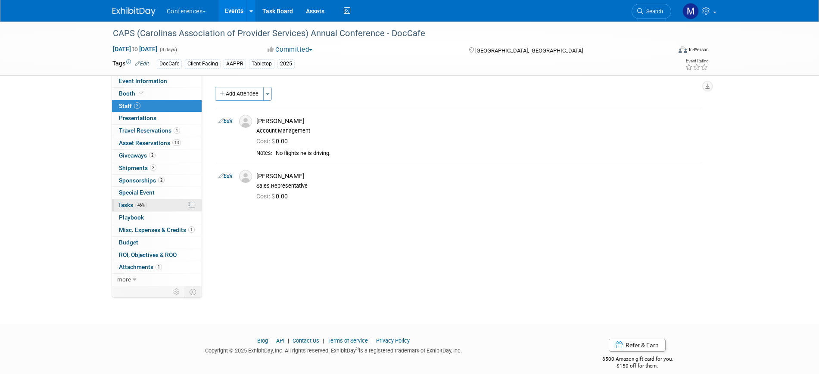
click at [153, 202] on link "46% Tasks 46%" at bounding box center [157, 205] width 90 height 12
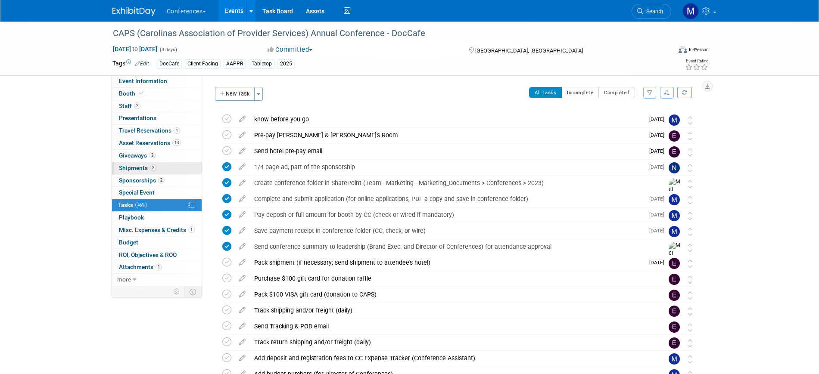
click at [159, 167] on link "2 Shipments 2" at bounding box center [157, 168] width 90 height 12
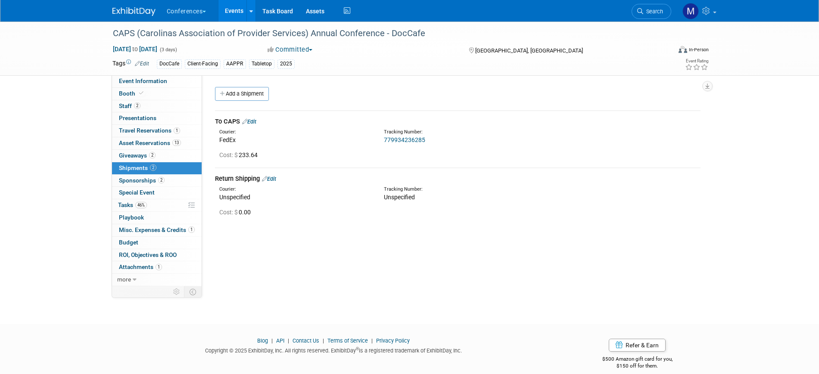
click at [255, 118] on link "Edit" at bounding box center [249, 121] width 14 height 6
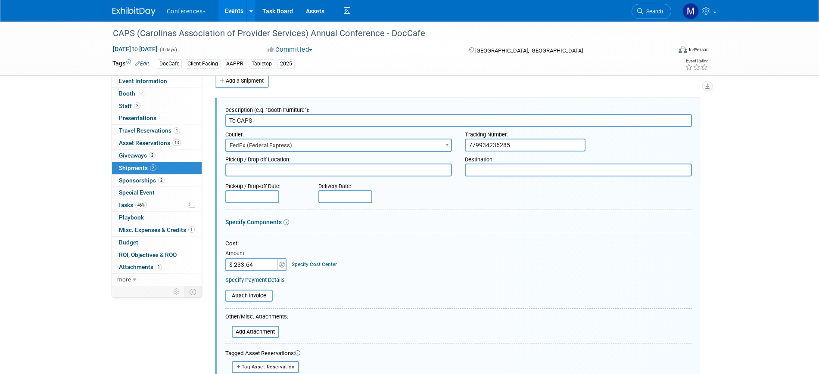
drag, startPoint x: 532, startPoint y: 146, endPoint x: 347, endPoint y: 125, distance: 186.8
click at [348, 139] on div "Courier: 007EX 17 Post Service (17PostService) 2GO (Negros Navigation) 360 Lion…" at bounding box center [458, 139] width 479 height 25
type input "$"
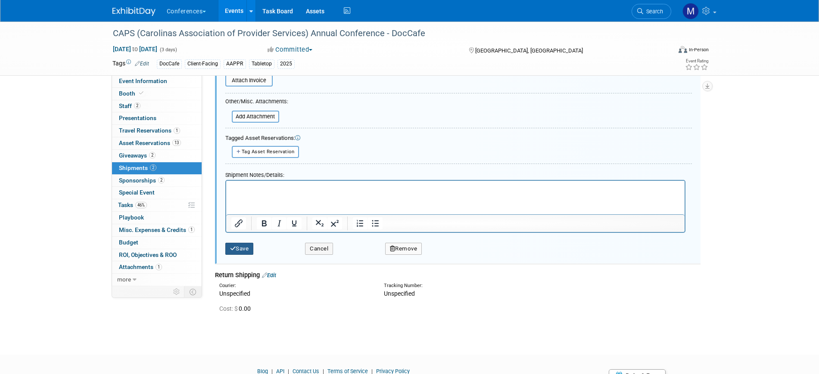
type input "$ 0.00"
click at [251, 244] on button "Save" at bounding box center [239, 249] width 28 height 12
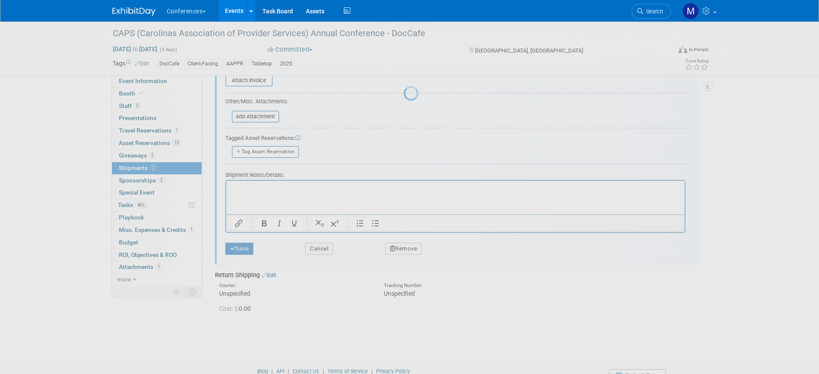
scroll to position [10, 0]
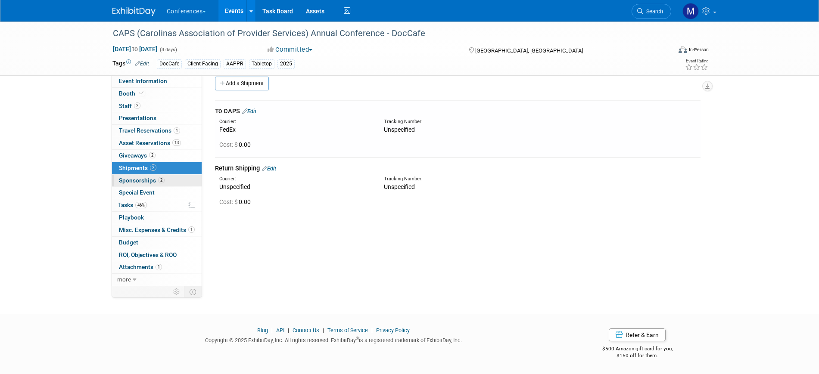
click at [155, 180] on span "Sponsorships 2" at bounding box center [142, 180] width 46 height 7
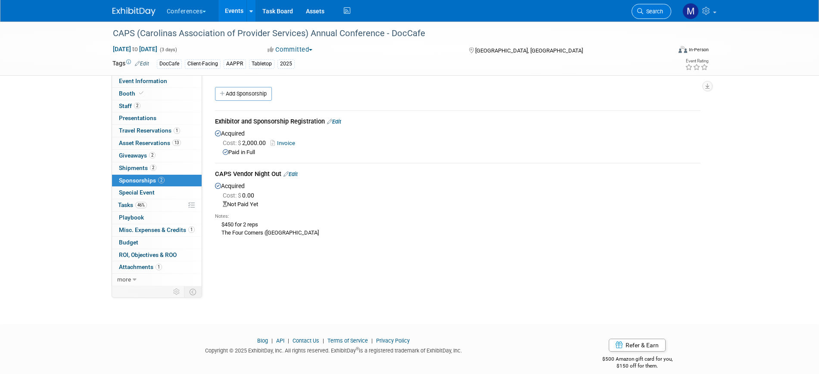
click at [654, 11] on span "Search" at bounding box center [653, 11] width 20 height 6
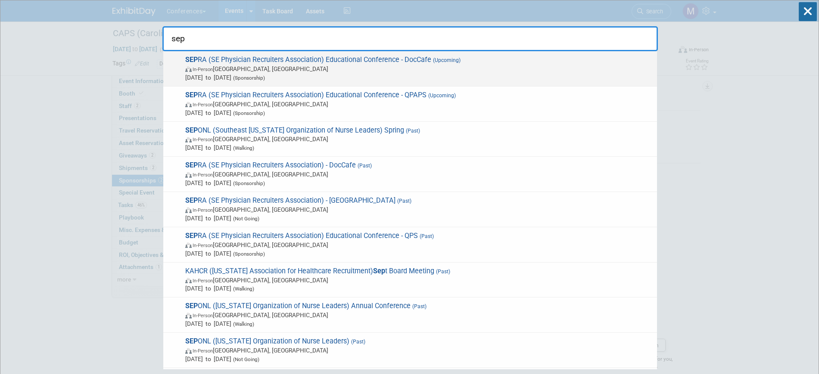
type input "sep"
click at [403, 73] on span "Oct 12, 2025 to Oct 14, 2025 (Sponsorship)" at bounding box center [418, 77] width 467 height 9
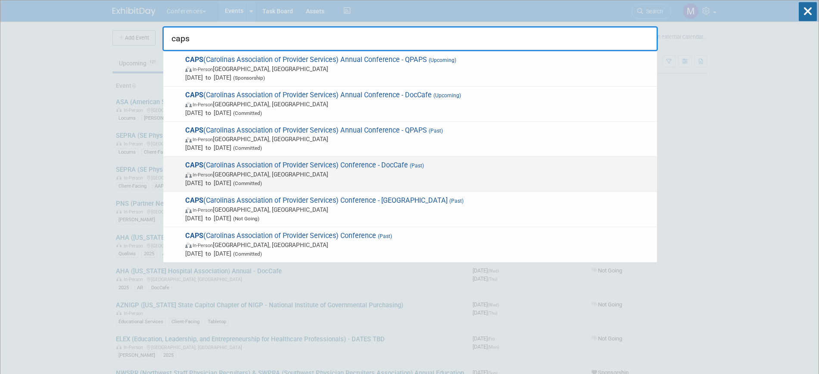
type input "caps"
click at [420, 174] on span "In-Person [GEOGRAPHIC_DATA], [GEOGRAPHIC_DATA]" at bounding box center [418, 174] width 467 height 9
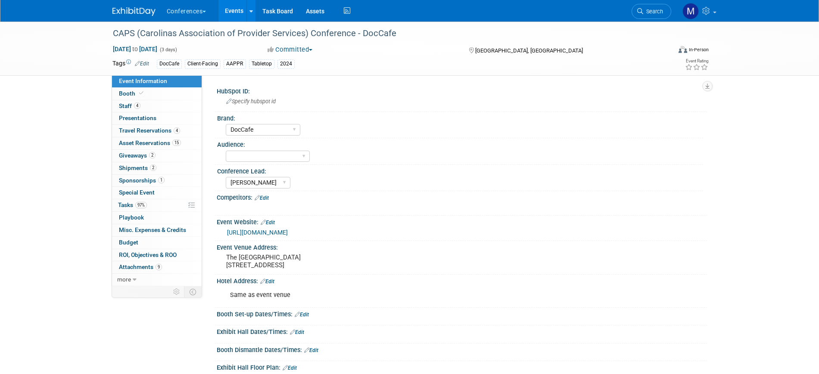
select select "DocCafe"
select select "[PERSON_NAME]"
click at [155, 171] on span "Shipments 2" at bounding box center [137, 168] width 37 height 7
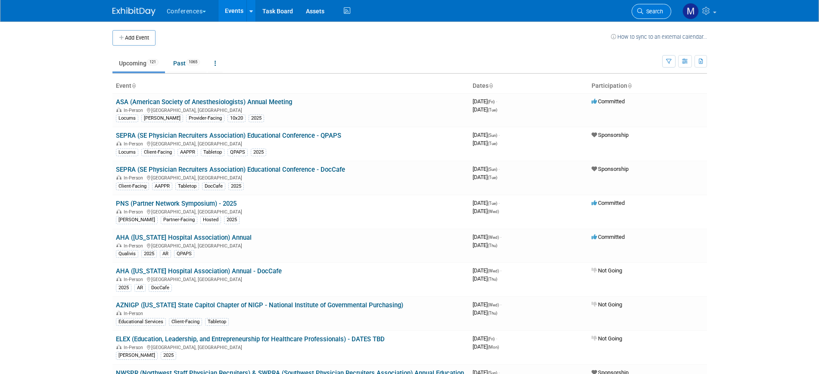
click at [646, 6] on link "Search" at bounding box center [651, 11] width 40 height 15
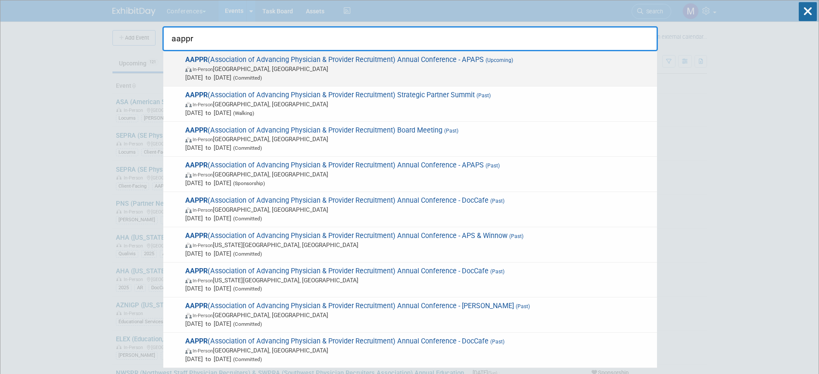
type input "aappr"
click at [358, 75] on span "[DATE] to [DATE] (Committed)" at bounding box center [418, 77] width 467 height 9
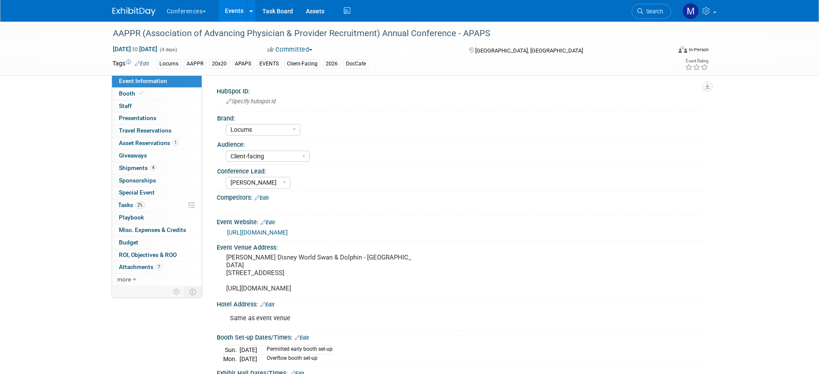
select select "Locums"
select select "Client-facing"
select select "[PERSON_NAME]"
click at [652, 13] on span "Search" at bounding box center [653, 11] width 20 height 6
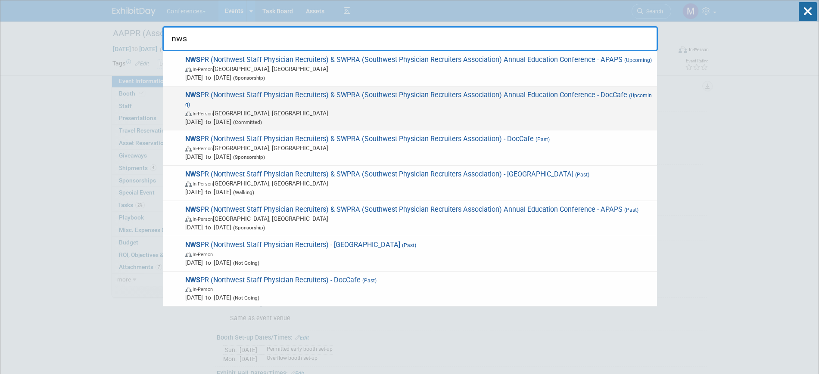
type input "nws"
click at [258, 101] on span "NWS PR (Northwest Staff Physician Recruiters) & SWPRA (Southwest Physician Recr…" at bounding box center [418, 108] width 470 height 35
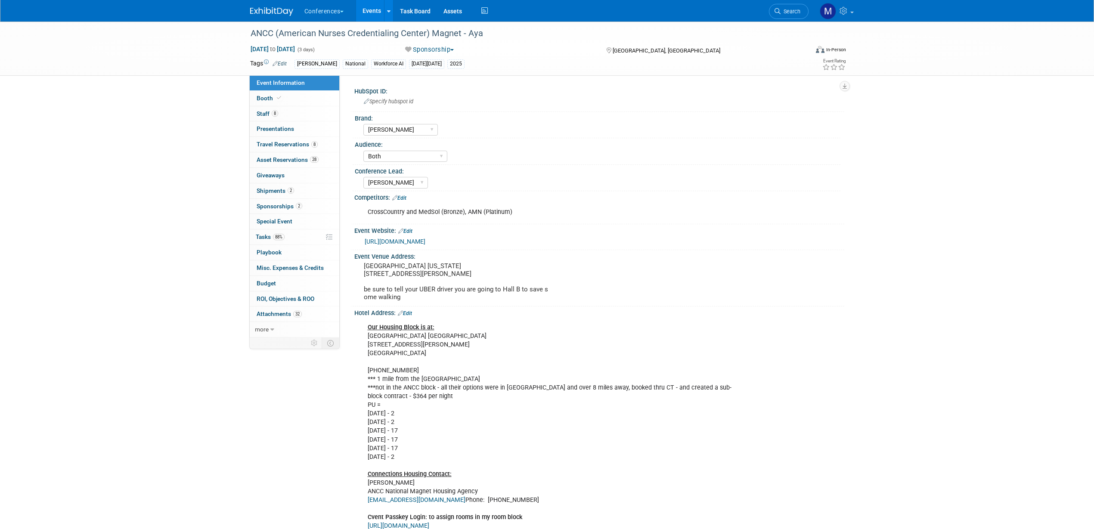
select select "[PERSON_NAME]"
select select "Both"
select select "[PERSON_NAME]"
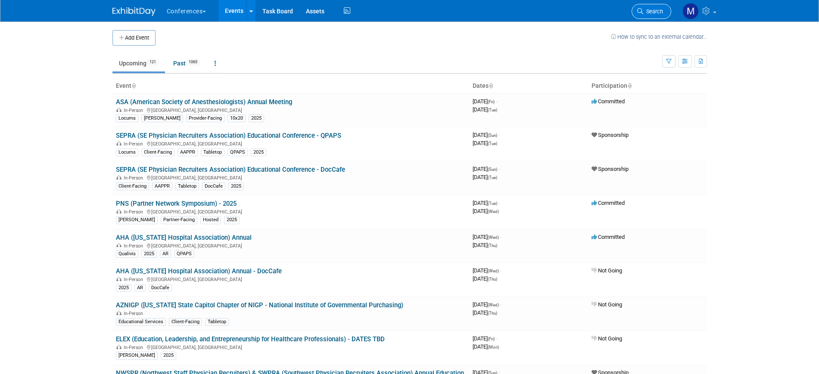
click at [640, 12] on icon at bounding box center [640, 11] width 6 height 6
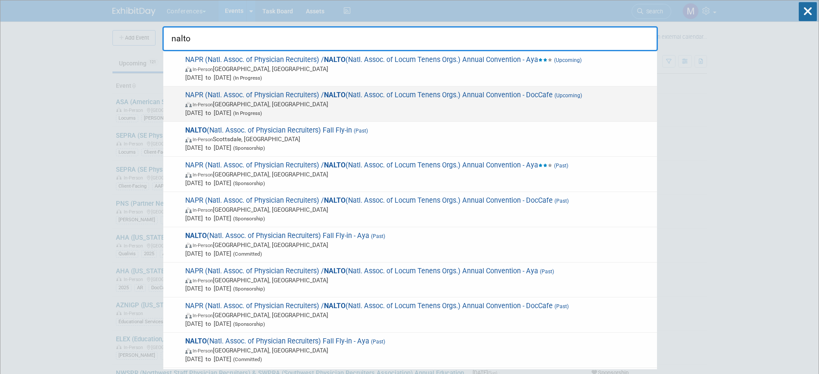
type input "nalto"
click at [370, 112] on span "[DATE] to [DATE] (In Progress)" at bounding box center [418, 113] width 467 height 9
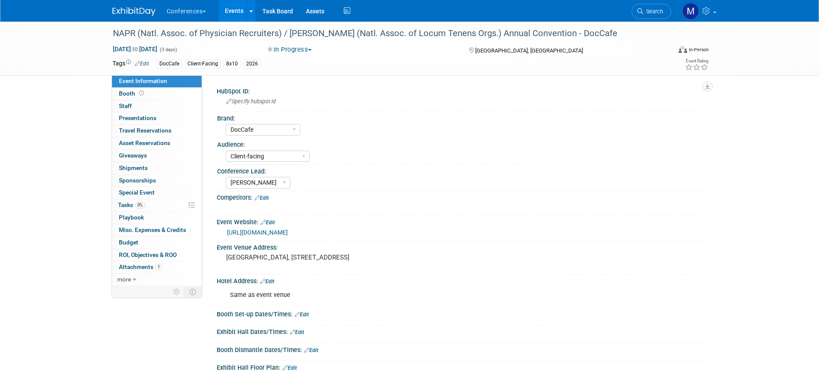
select select "DocCafe"
select select "Client-facing"
select select "[PERSON_NAME]"
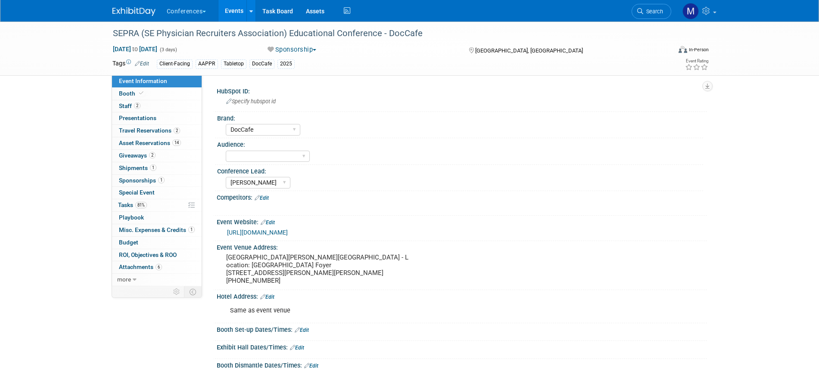
select select "DocCafe"
select select "[PERSON_NAME]"
click at [269, 198] on link "Edit" at bounding box center [262, 198] width 14 height 6
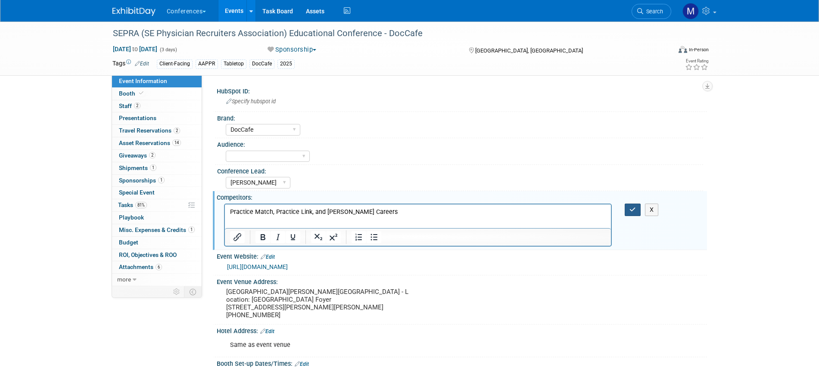
click at [629, 211] on icon "button" at bounding box center [632, 210] width 6 height 6
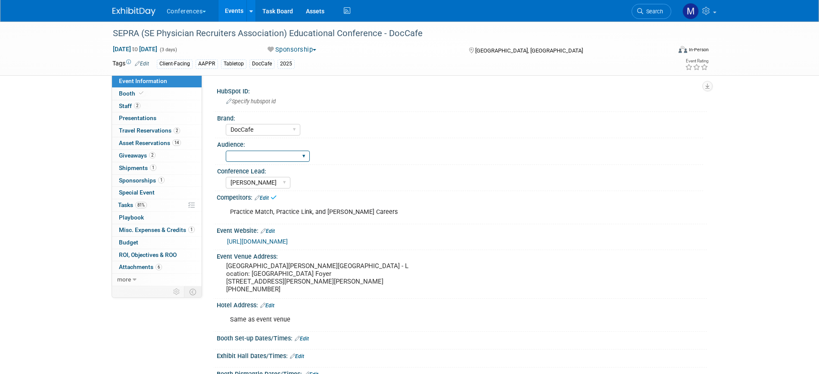
click at [267, 156] on select "Client-facing Clinician/Provider-facing Both N/a" at bounding box center [268, 157] width 84 height 12
select select "Client-facing"
click at [226, 151] on select "Client-facing Clinician/Provider-facing Both N/a" at bounding box center [268, 157] width 84 height 12
drag, startPoint x: 157, startPoint y: 205, endPoint x: 179, endPoint y: 206, distance: 22.0
click at [157, 205] on link "81% Tasks 81%" at bounding box center [157, 205] width 90 height 12
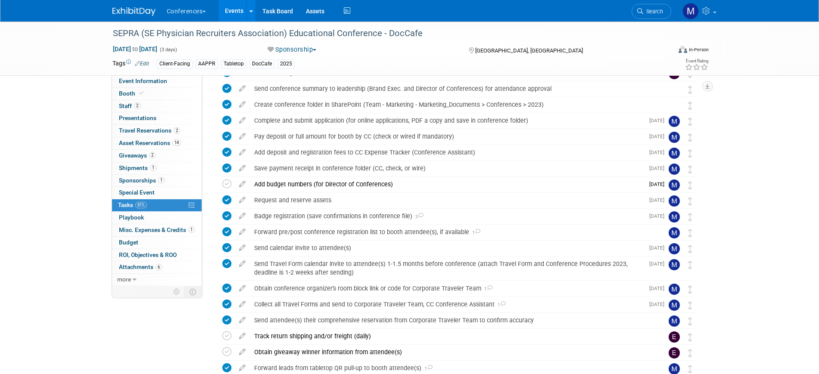
scroll to position [213, 0]
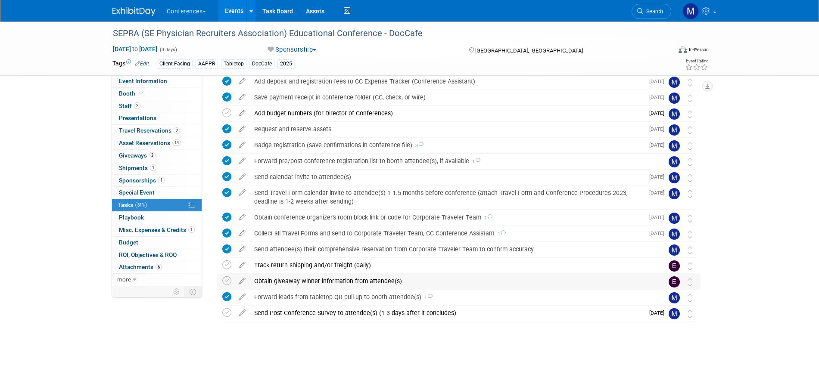
click at [308, 280] on div "Obtain giveaway winner information from attendee(s)" at bounding box center [450, 281] width 401 height 15
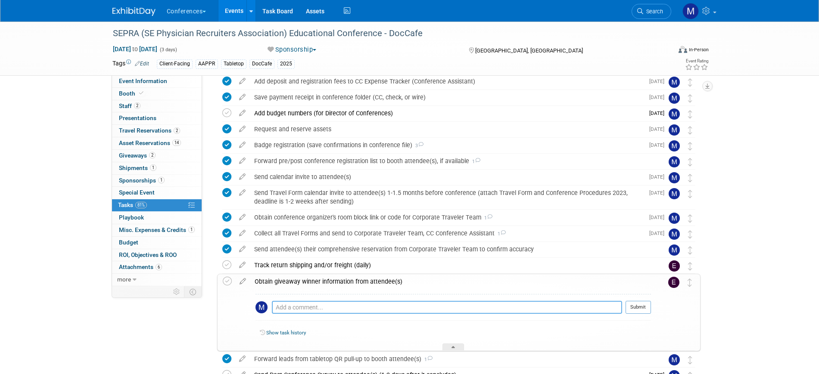
click at [299, 309] on textarea at bounding box center [447, 307] width 350 height 13
type textarea "T"
click at [299, 309] on textarea "No scans. They gave away the $100 visa" at bounding box center [447, 307] width 350 height 13
click at [445, 305] on textarea "No scans to pull a winner from. They gave away the $100 visa" at bounding box center [447, 307] width 350 height 13
type textarea "No scans to pull a winner from. They gave away the $100 visa as the "Raffle"."
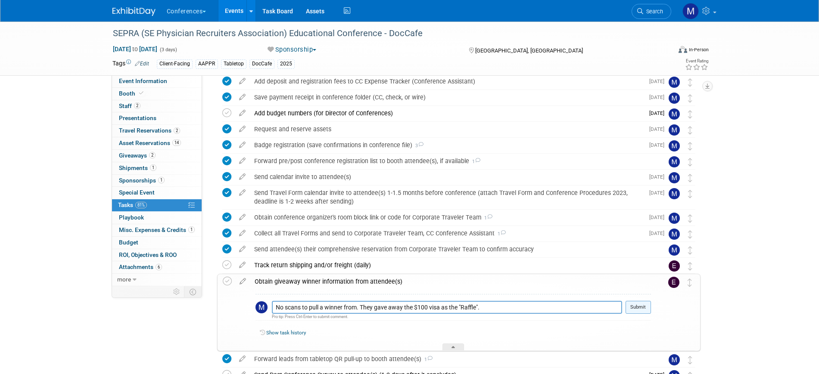
click at [643, 306] on button "Submit" at bounding box center [637, 307] width 25 height 13
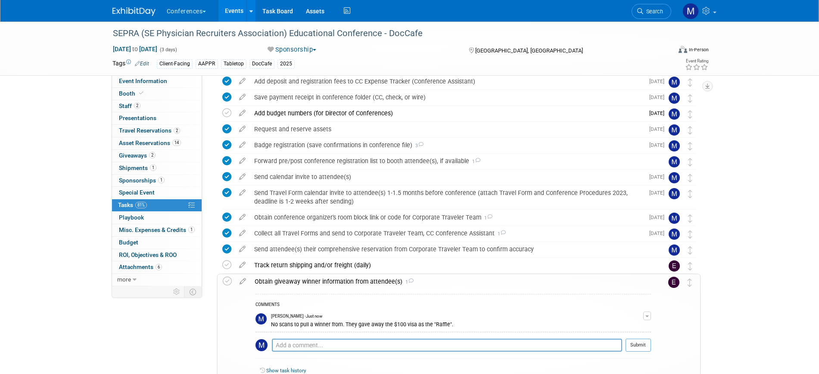
click at [323, 283] on div "Obtain giveaway winner information from attendee(s) 1" at bounding box center [450, 281] width 401 height 15
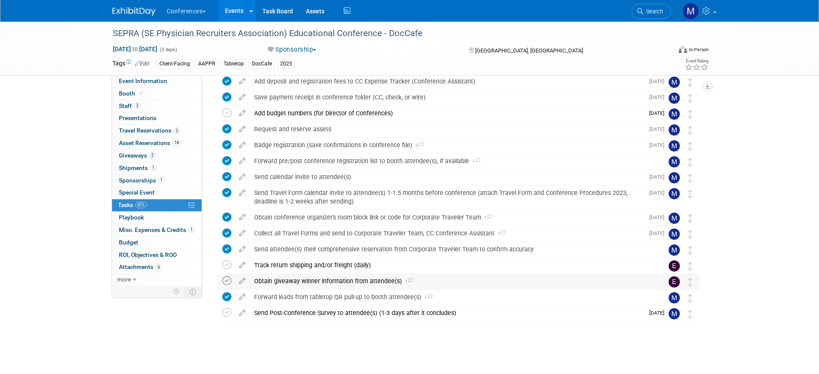
drag, startPoint x: 221, startPoint y: 280, endPoint x: 226, endPoint y: 280, distance: 4.7
click at [221, 280] on div "Obtain giveaway winner information from attendee(s) 1 COMMENTS Marygrace LeGros…" at bounding box center [458, 282] width 483 height 16
click at [227, 282] on icon at bounding box center [226, 281] width 9 height 9
click at [156, 109] on link "2 Staff 2" at bounding box center [157, 106] width 90 height 12
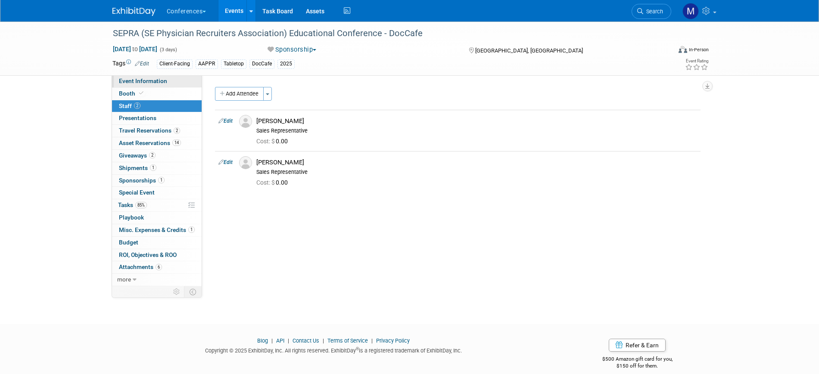
click at [168, 84] on link "Event Information" at bounding box center [157, 81] width 90 height 12
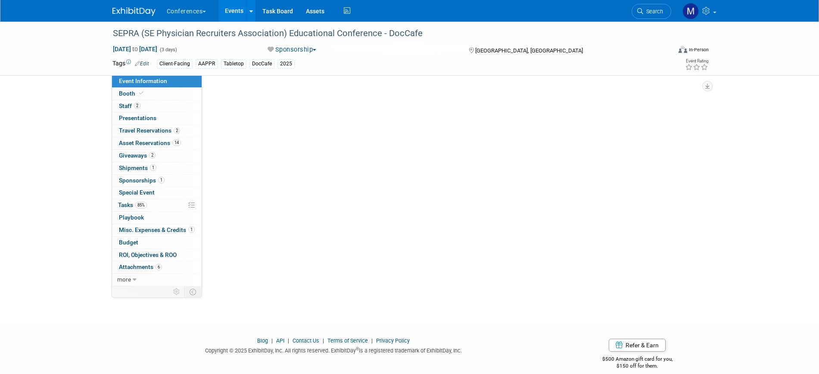
select select "DocCafe"
select select "Client-facing"
select select "Marygrace"
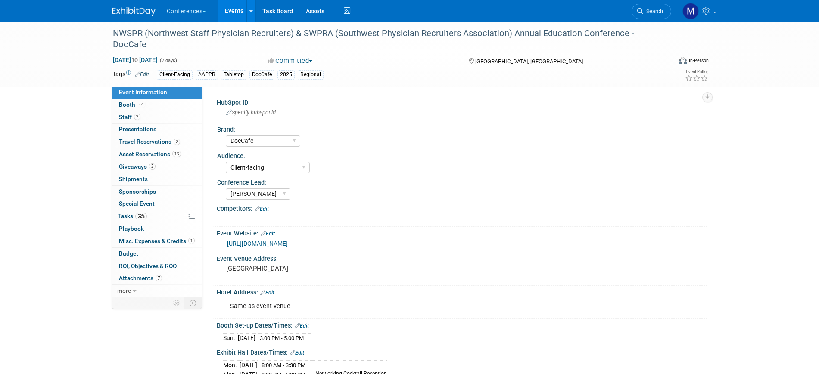
select select "DocCafe"
select select "Client-facing"
select select "[PERSON_NAME]"
click at [152, 217] on link "52% Tasks 52%" at bounding box center [157, 217] width 90 height 12
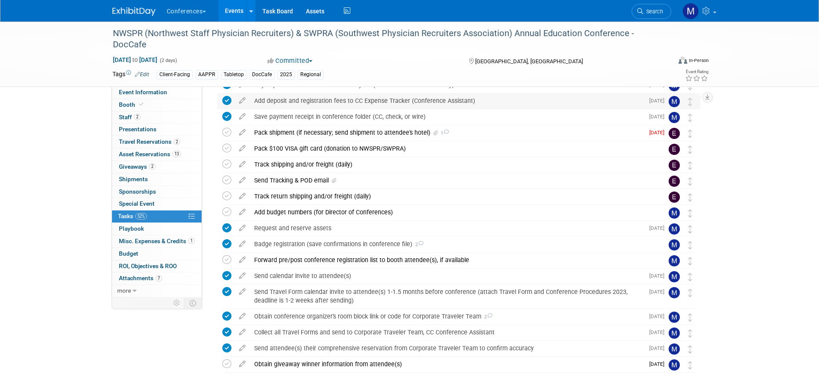
scroll to position [101, 0]
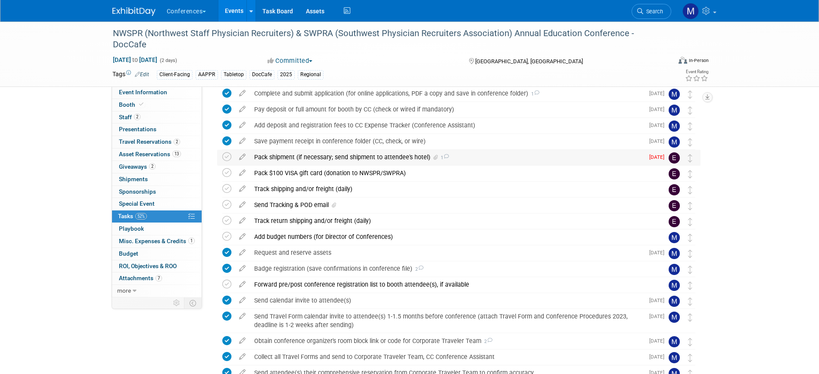
click at [298, 155] on div "Pack shipment (if necessary; send shipment to attendee's hotel) 1" at bounding box center [447, 157] width 394 height 15
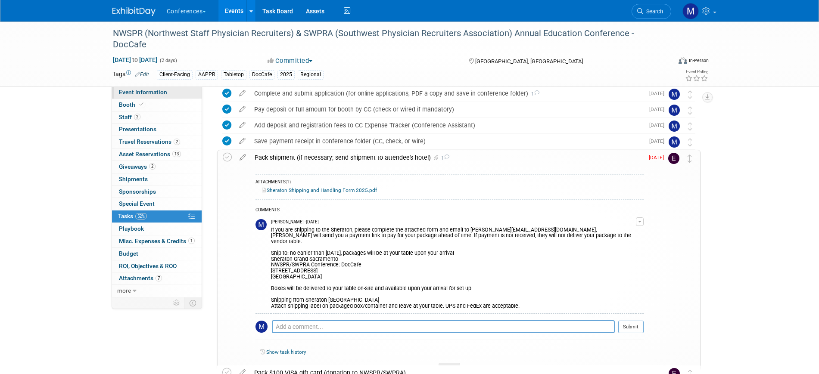
click at [150, 92] on span "Event Information" at bounding box center [143, 92] width 48 height 7
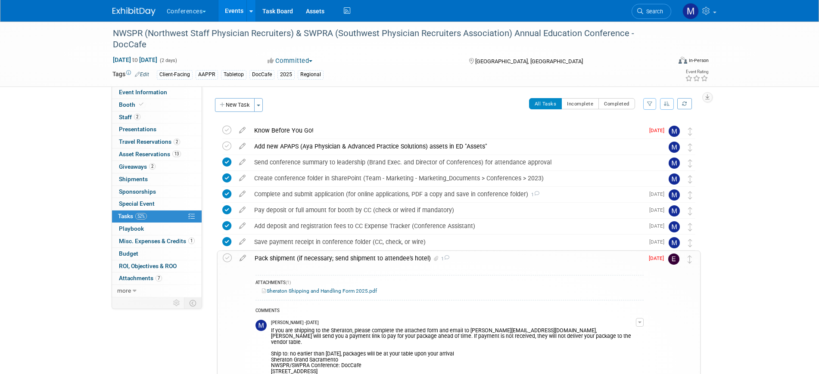
select select "DocCafe"
select select "Client-facing"
select select "[PERSON_NAME]"
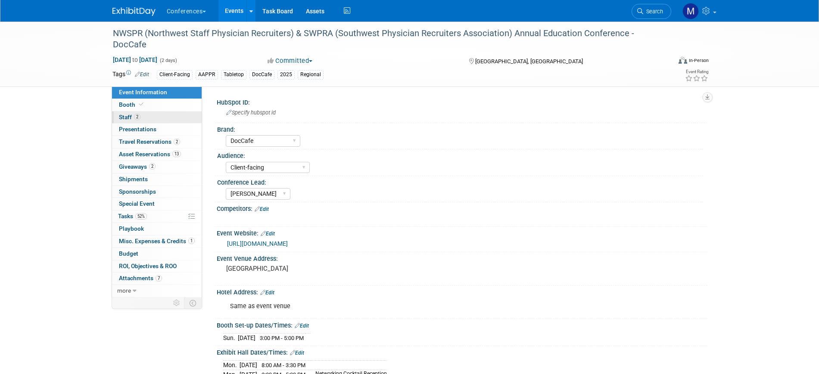
click at [142, 118] on link "2 Staff 2" at bounding box center [157, 118] width 90 height 12
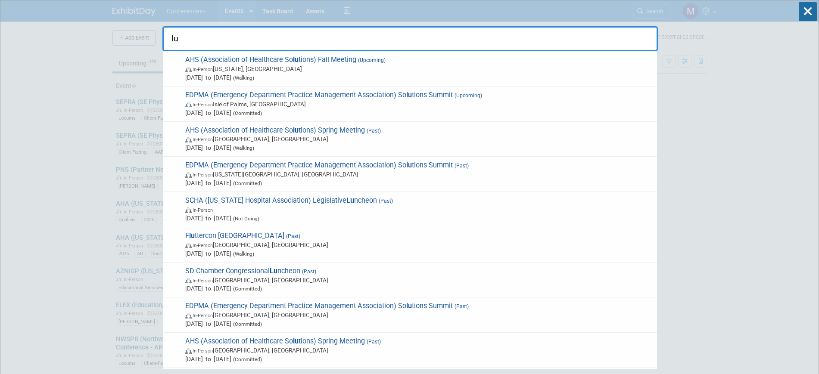
type input "l"
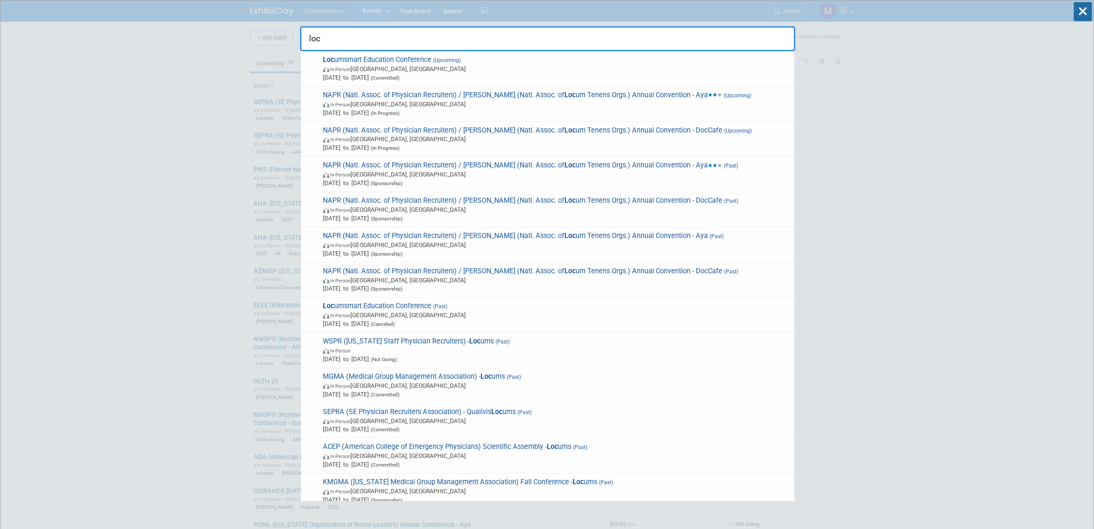
click at [373, 40] on input "loc" at bounding box center [547, 38] width 495 height 25
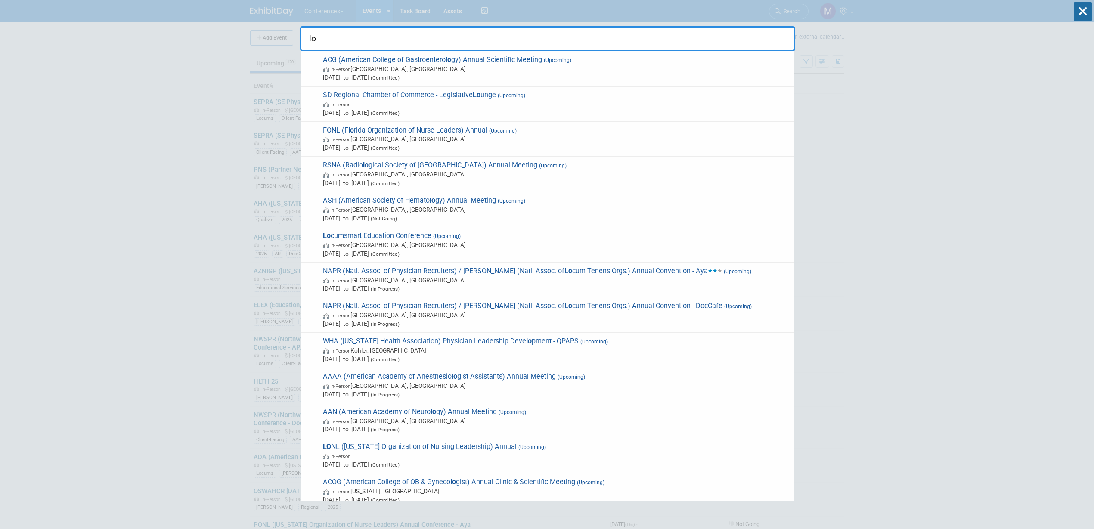
type input "l"
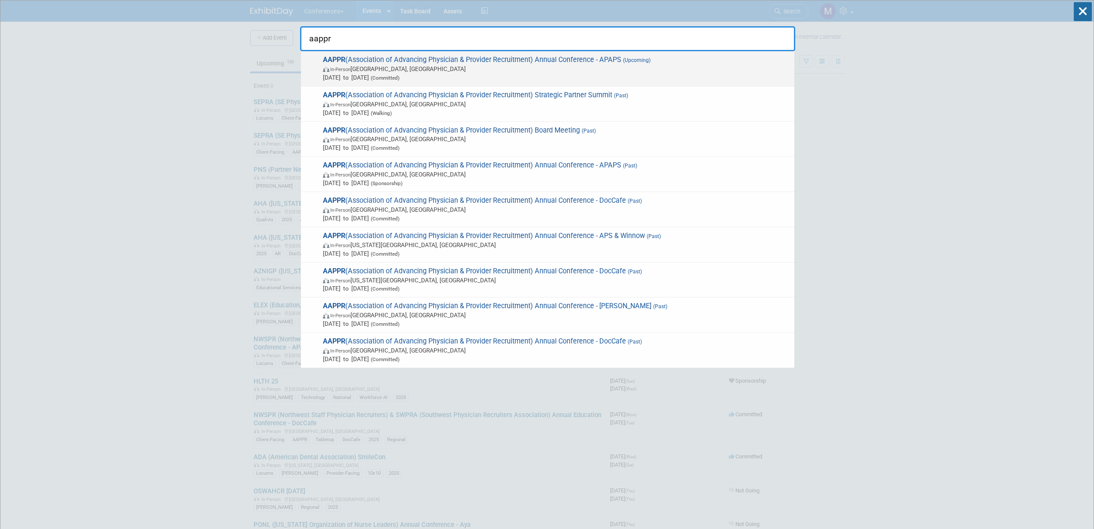
type input "aappr"
click at [567, 75] on span "[DATE] to [DATE] (Committed)" at bounding box center [556, 77] width 467 height 9
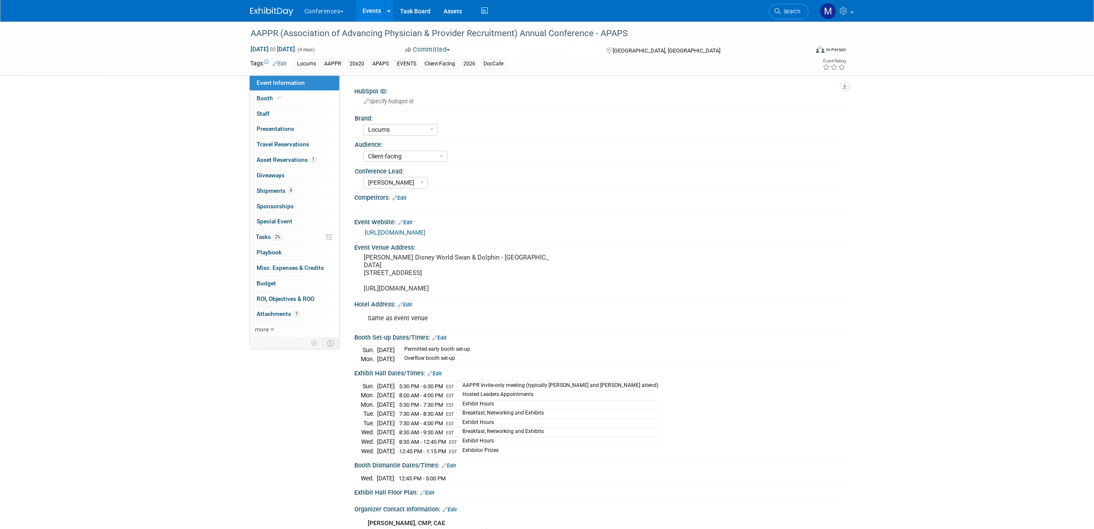
select select "Locums"
select select "Client-facing"
select select "Mel"
click at [307, 102] on link "Booth" at bounding box center [295, 98] width 90 height 15
select select "20'x30'"
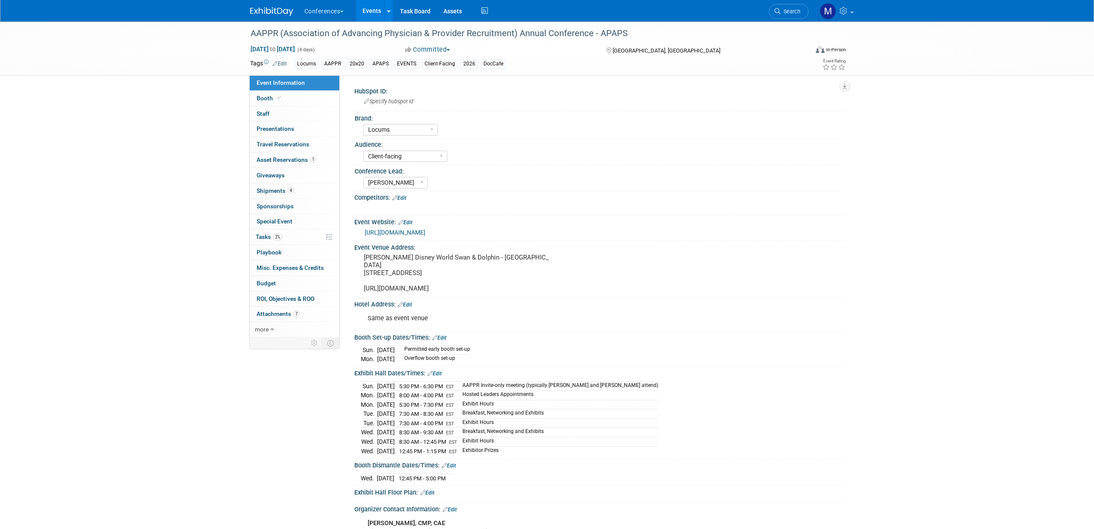
select select "Yes"
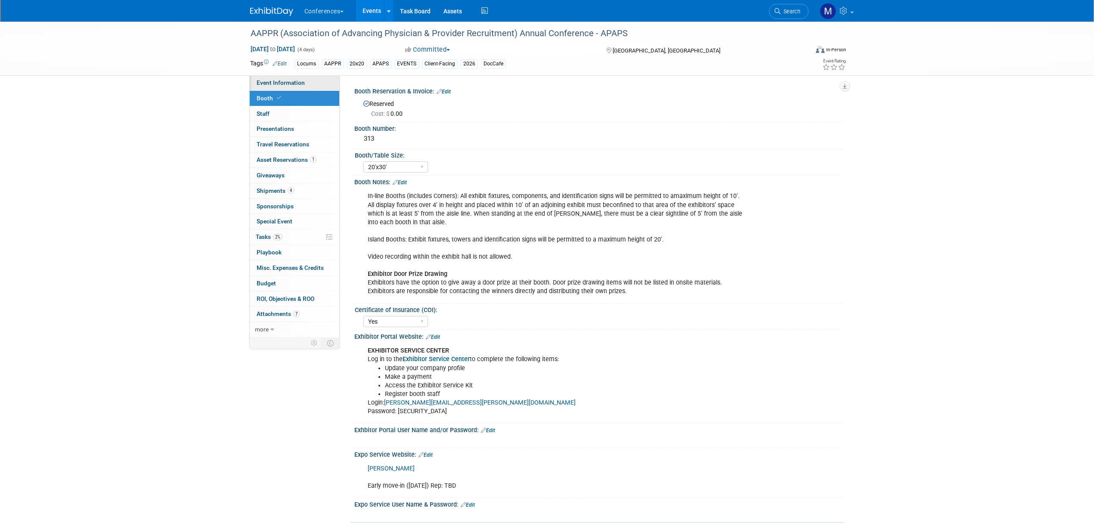
click at [295, 82] on span "Event Information" at bounding box center [281, 82] width 48 height 7
select select "Locums"
select select "Client-facing"
select select "[PERSON_NAME]"
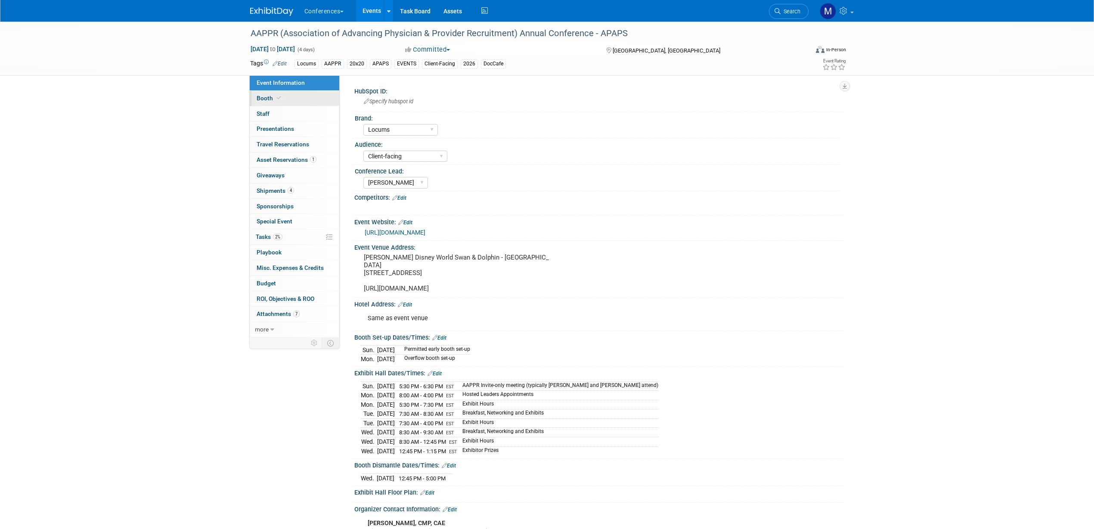
click at [266, 100] on span "Booth" at bounding box center [270, 98] width 26 height 7
select select "20'x30'"
select select "Yes"
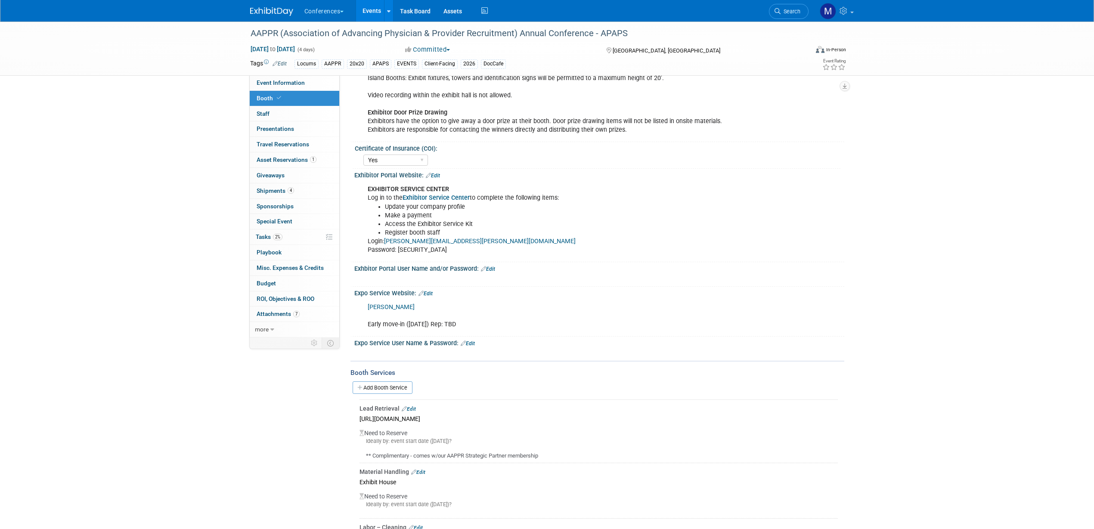
scroll to position [431, 0]
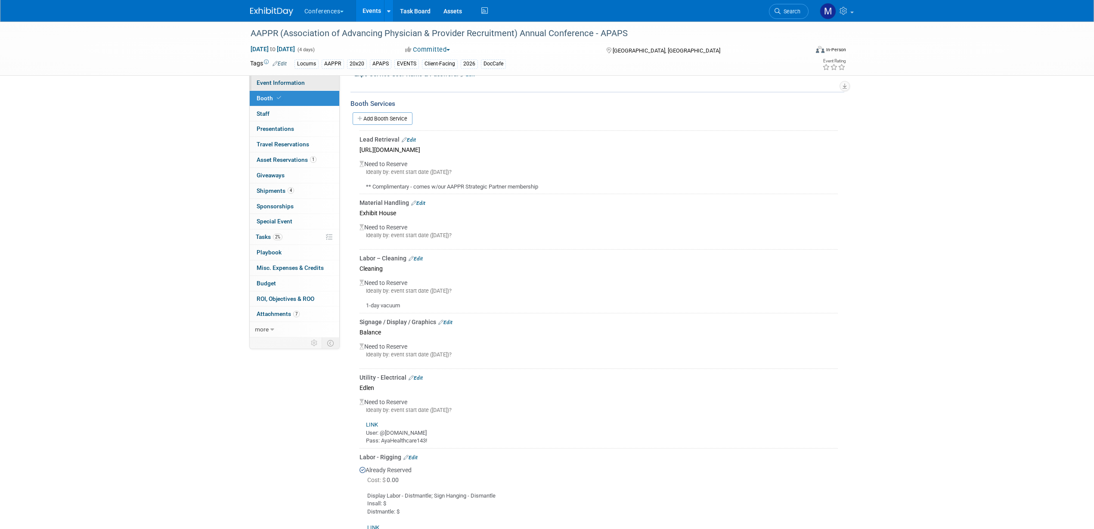
click at [318, 86] on link "Event Information" at bounding box center [295, 82] width 90 height 15
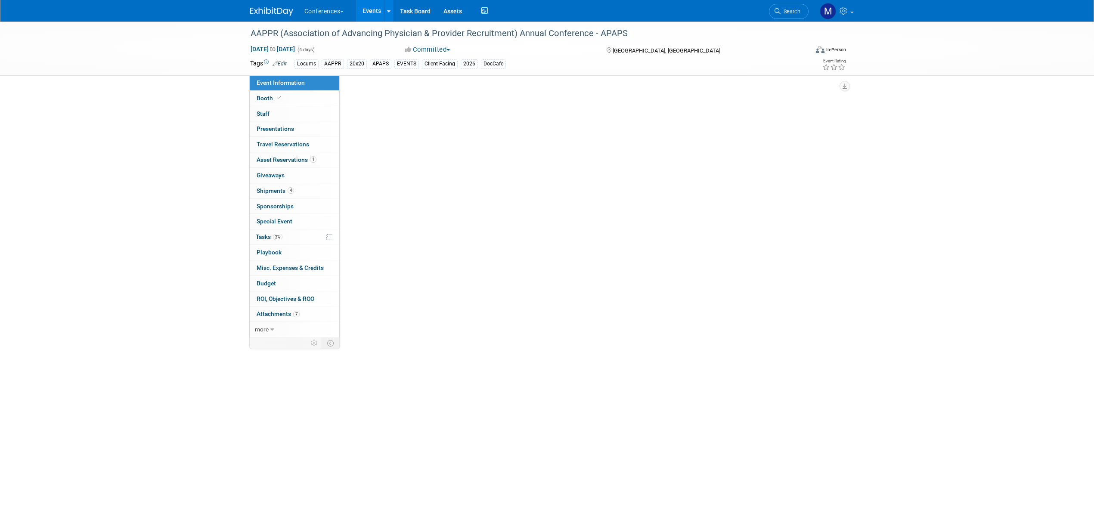
scroll to position [0, 0]
select select "Locums"
select select "Client-facing"
select select "[PERSON_NAME]"
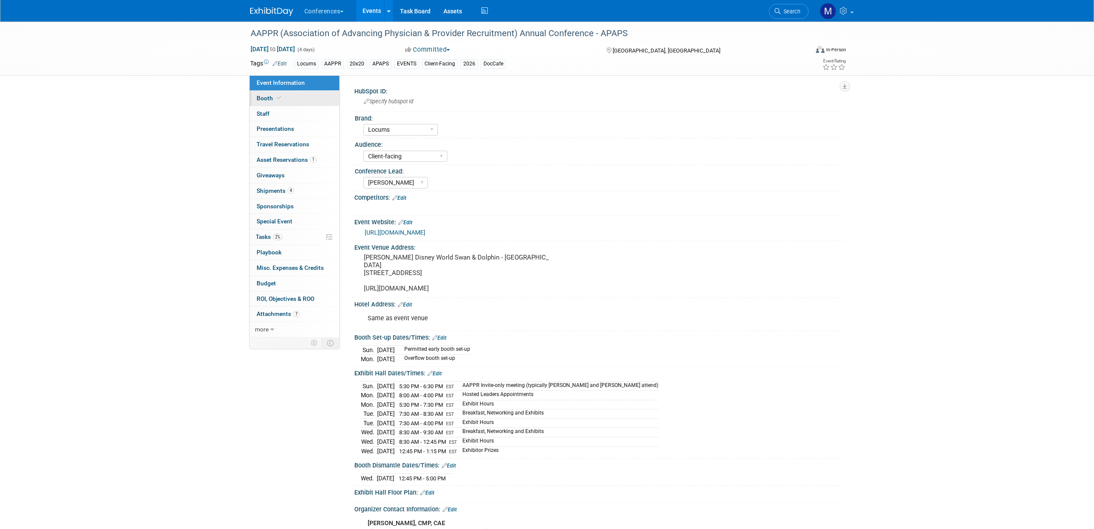
click at [267, 99] on span "Booth" at bounding box center [270, 98] width 26 height 7
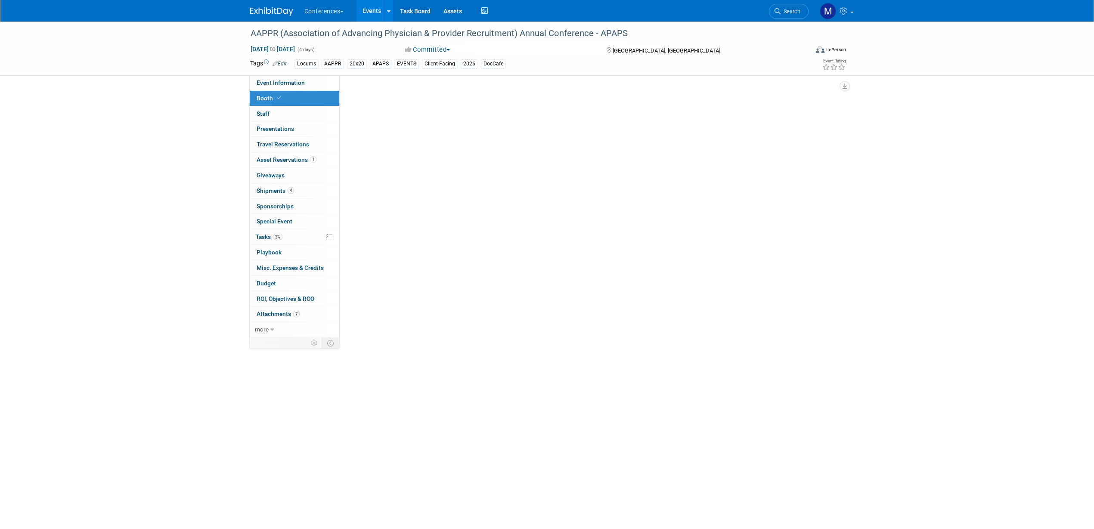
select select "20'x30'"
select select "Yes"
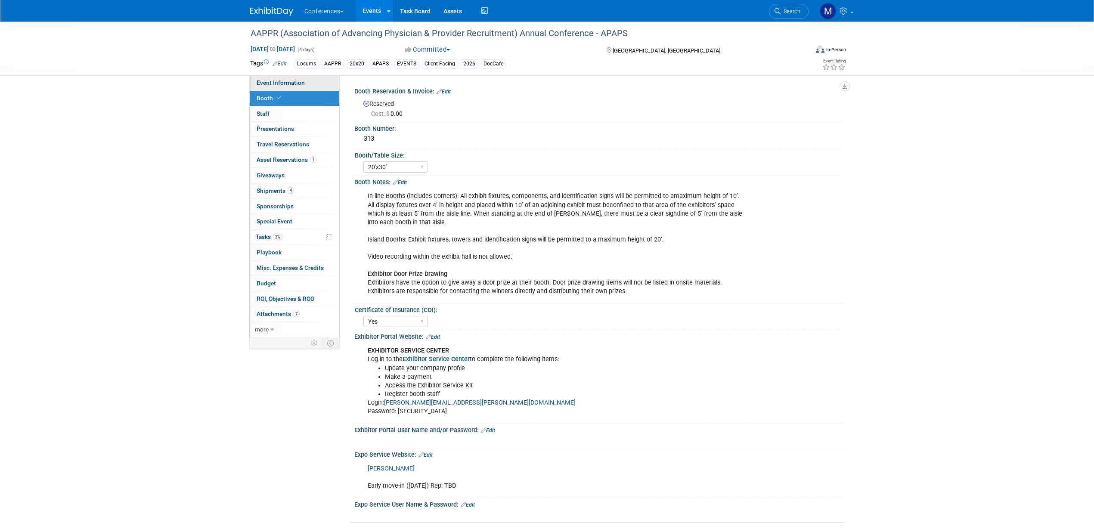
click at [275, 85] on span "Event Information" at bounding box center [281, 82] width 48 height 7
select select "Locums"
select select "Client-facing"
select select "[PERSON_NAME]"
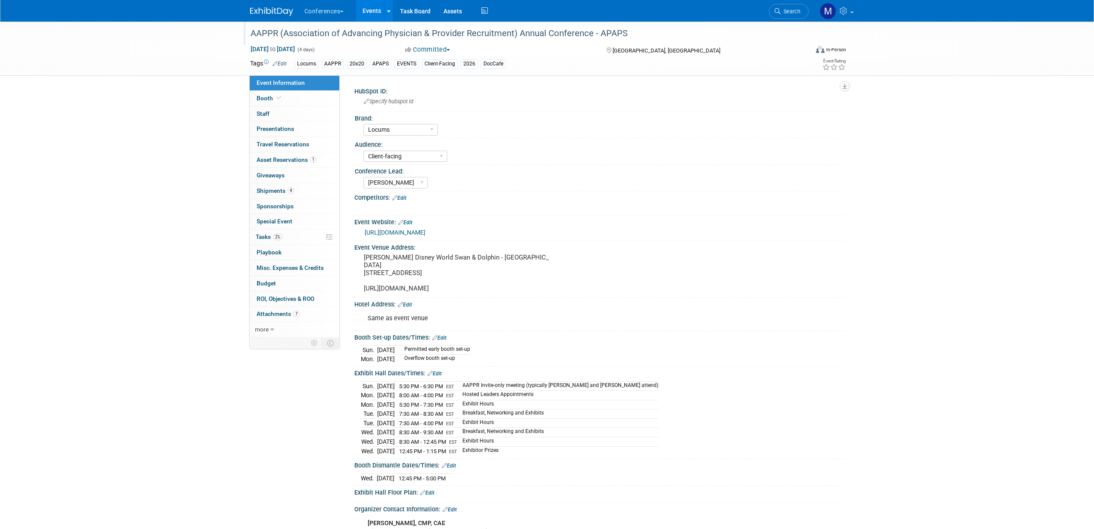
click at [634, 37] on div "AAPPR (Association of Advancing Physician & Provider Recruitment) Annual Confer…" at bounding box center [522, 34] width 548 height 16
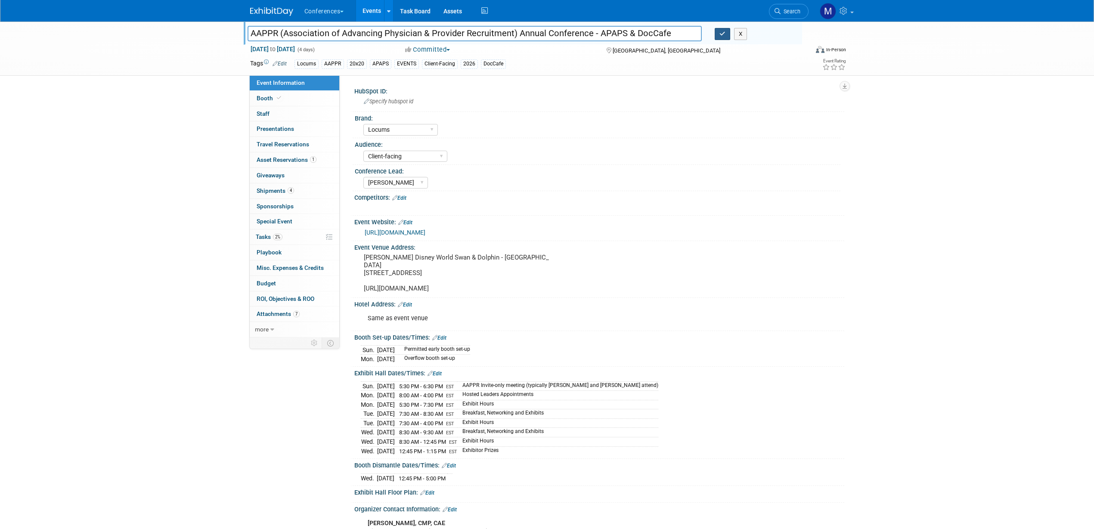
type input "AAPPR (Association of Advancing Physician & Provider Recruitment) Annual Confer…"
click at [721, 34] on icon "button" at bounding box center [723, 34] width 6 height 6
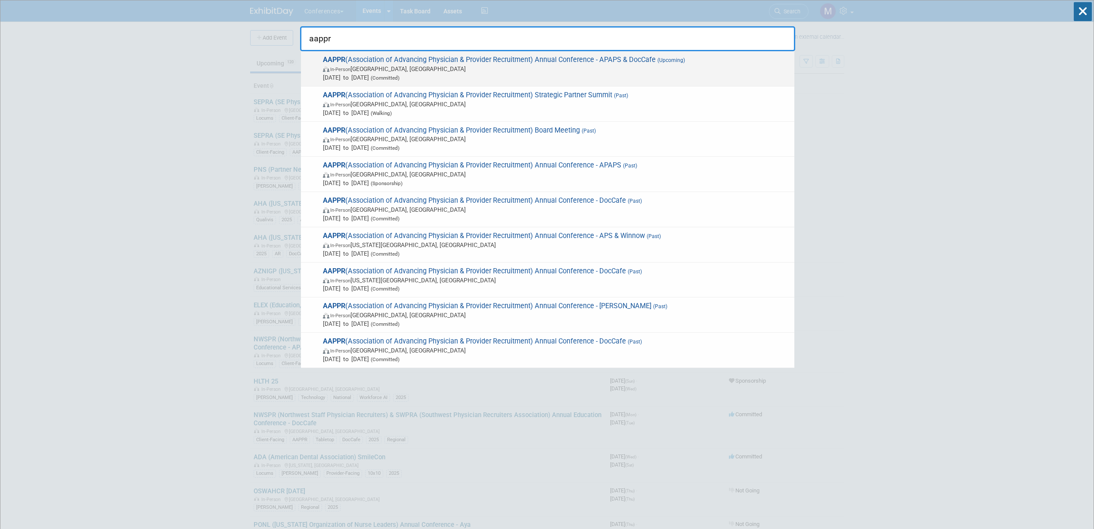
type input "aappr"
click at [431, 64] on span "AAPPR (Association of Advancing Physician & Provider Recruitment) Annual Confer…" at bounding box center [555, 69] width 470 height 26
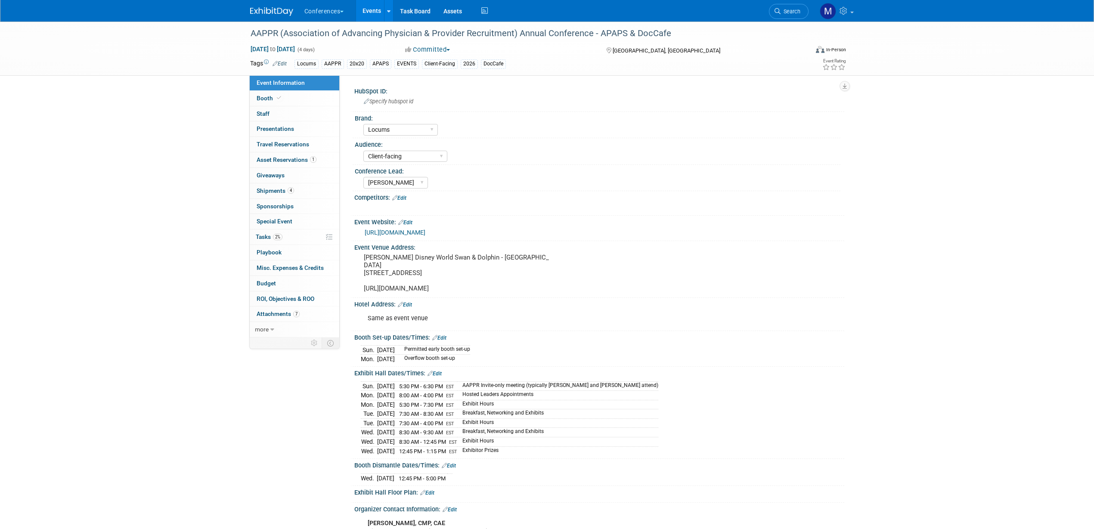
select select "Locums"
select select "Client-facing"
select select "[PERSON_NAME]"
click at [790, 18] on link "Search" at bounding box center [789, 11] width 40 height 15
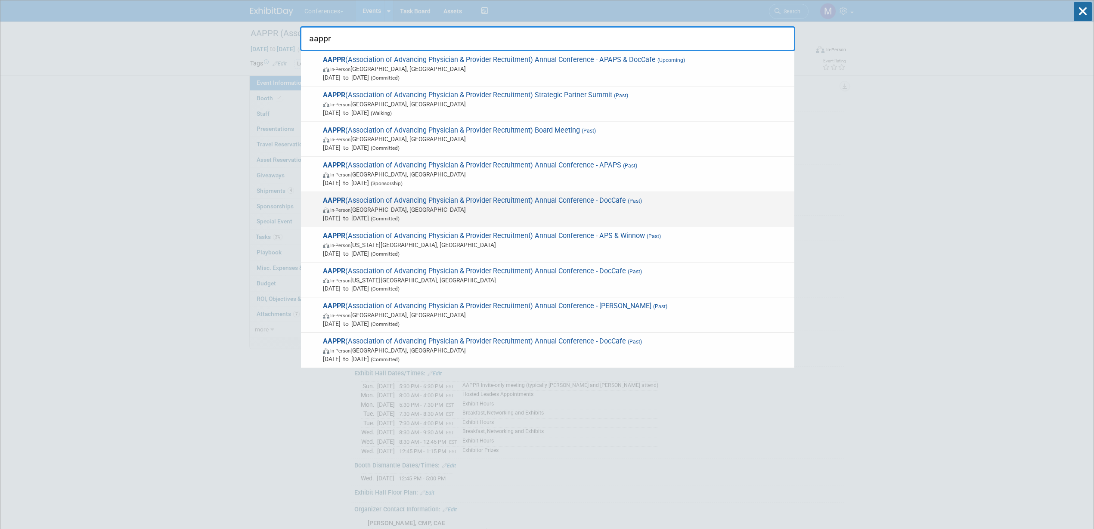
type input "aappr"
click at [368, 210] on span "In-Person [GEOGRAPHIC_DATA], [GEOGRAPHIC_DATA]" at bounding box center [556, 209] width 467 height 9
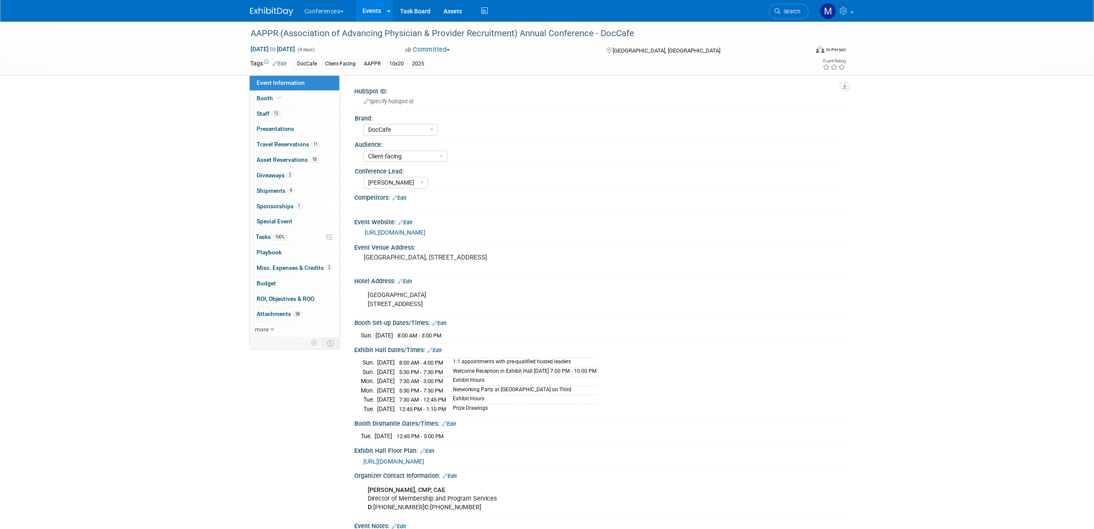
select select "DocCafe"
select select "Client-facing"
select select "[PERSON_NAME]"
click at [302, 110] on link "12 Staff 12" at bounding box center [295, 113] width 90 height 15
